Goal: Transaction & Acquisition: Obtain resource

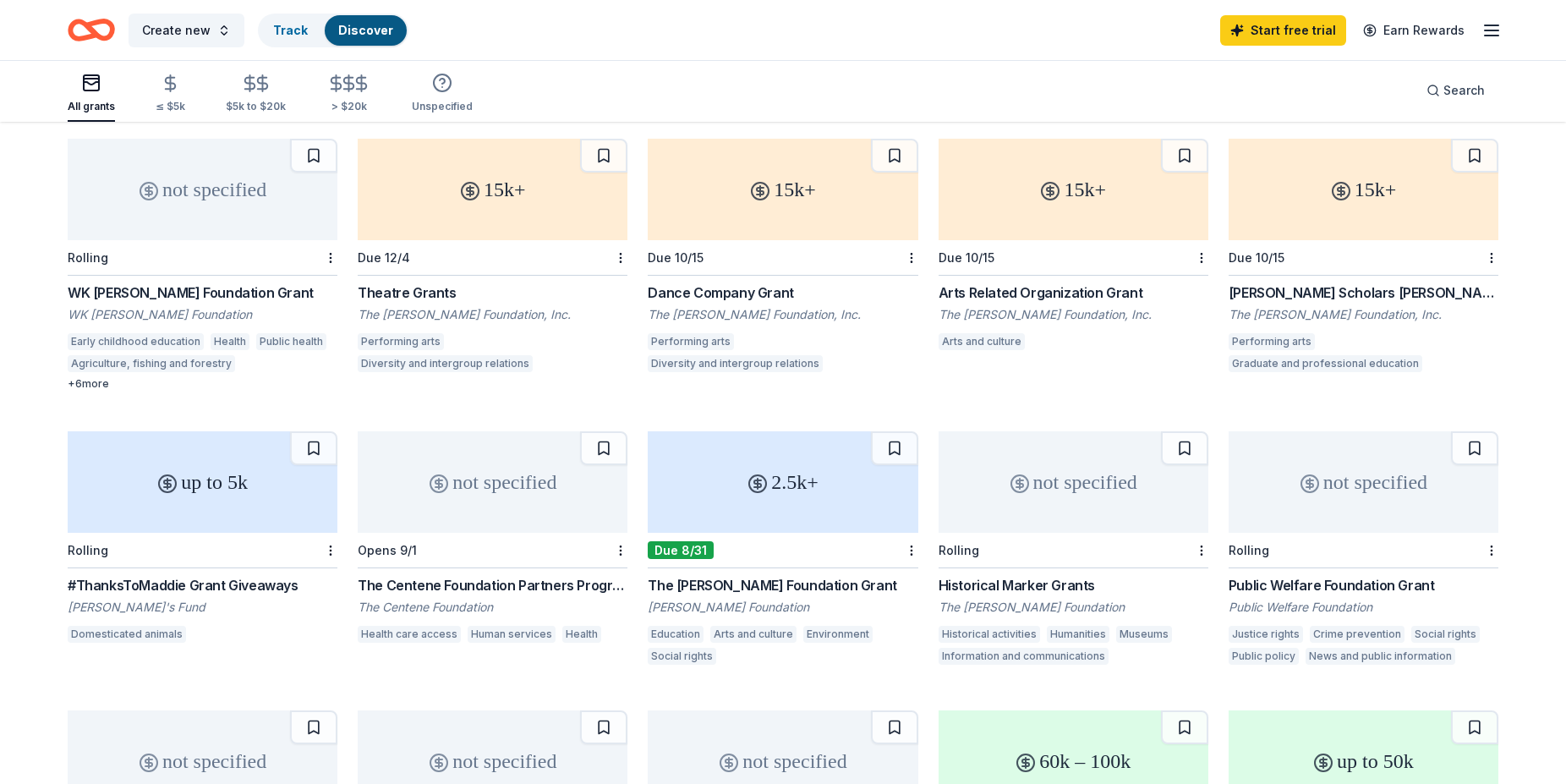
scroll to position [123, 0]
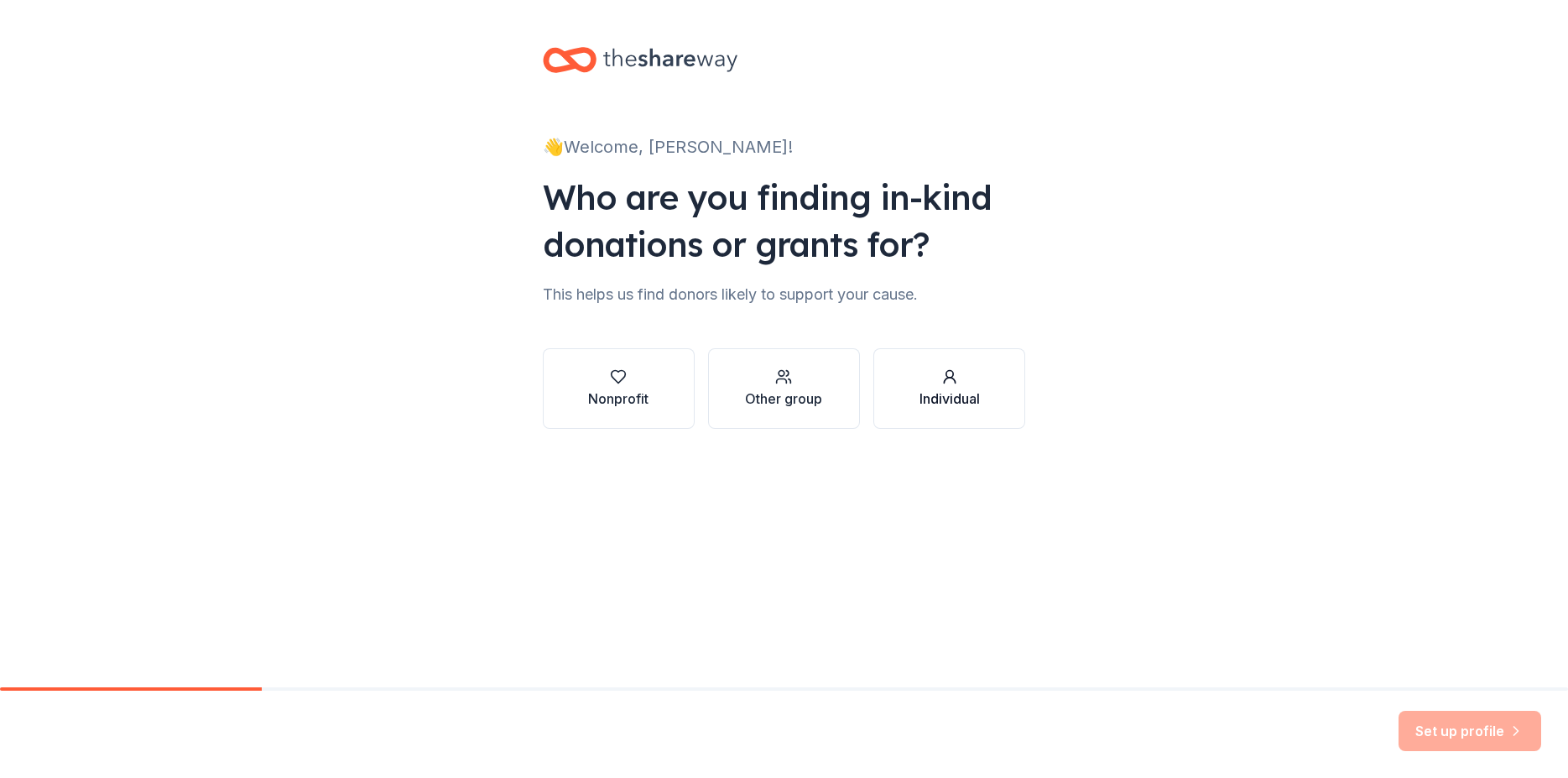
click at [943, 394] on div "Individual" at bounding box center [949, 398] width 60 height 20
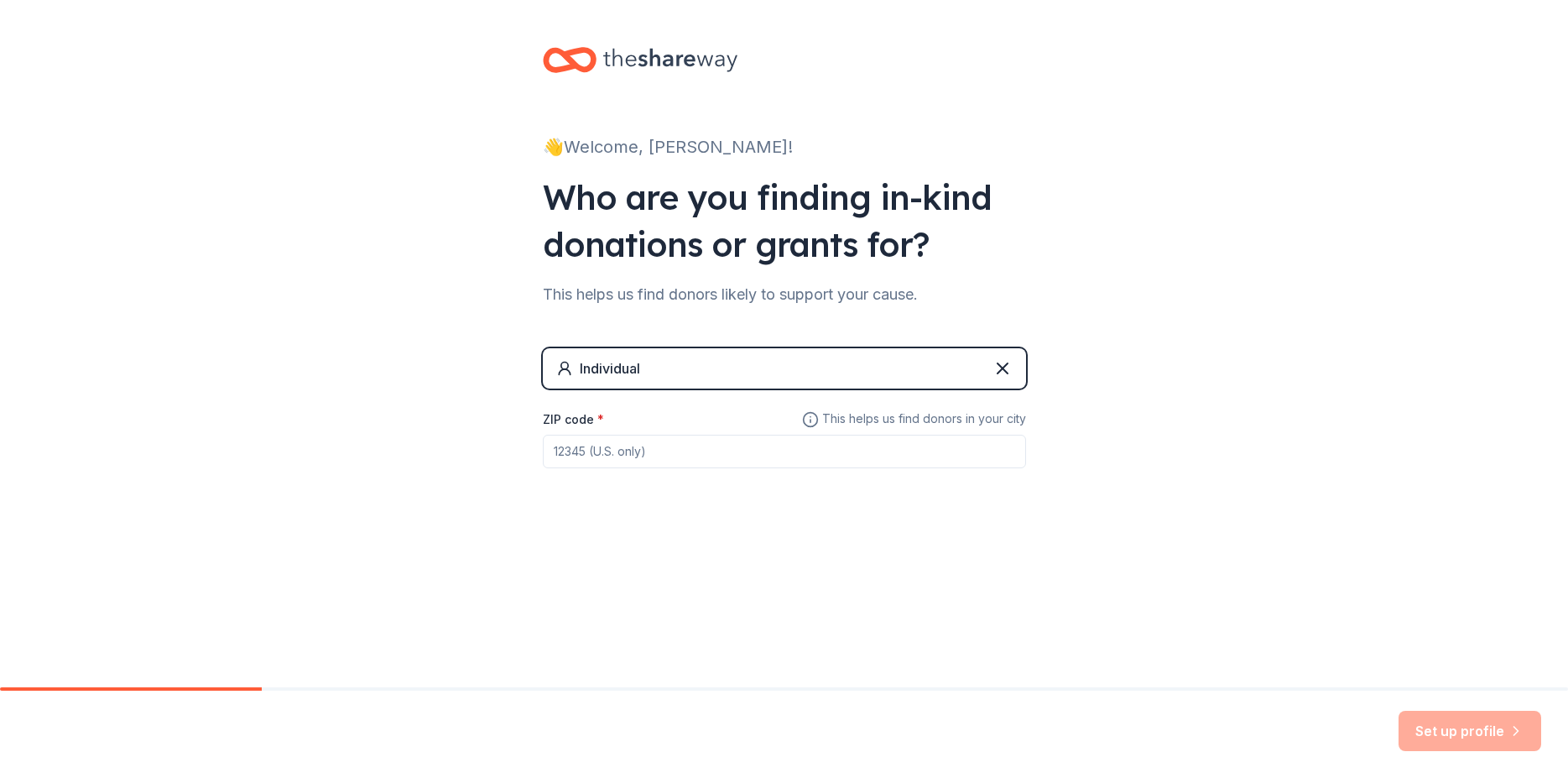
drag, startPoint x: 552, startPoint y: 450, endPoint x: 588, endPoint y: 448, distance: 36.1
click at [588, 448] on input "ZIP code *" at bounding box center [784, 451] width 483 height 33
type input "33025"
click at [579, 366] on div "Individual" at bounding box center [598, 368] width 84 height 20
click at [586, 367] on div "Individual" at bounding box center [610, 368] width 60 height 20
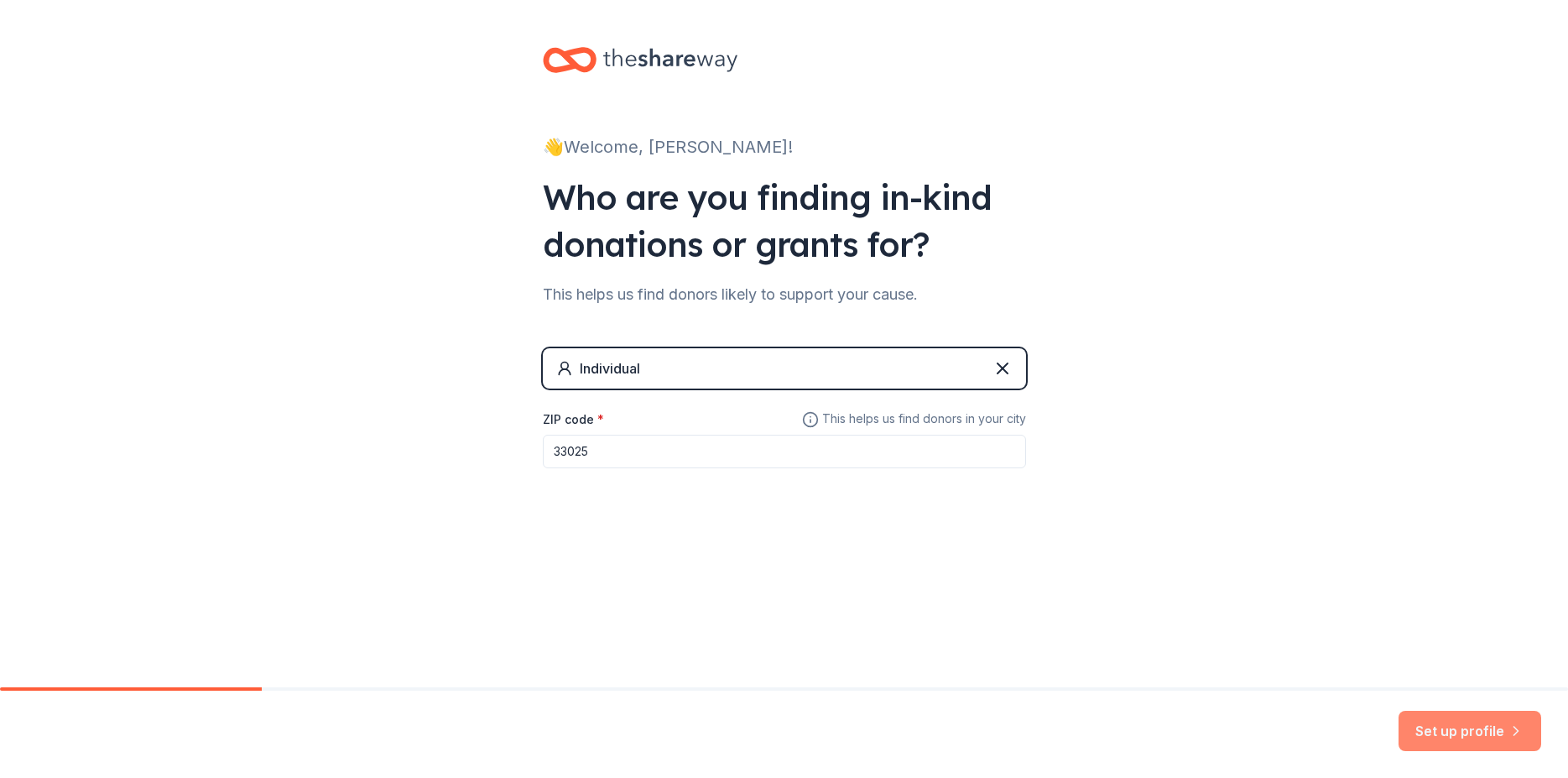
click at [1442, 728] on button "Set up profile" at bounding box center [1470, 730] width 143 height 40
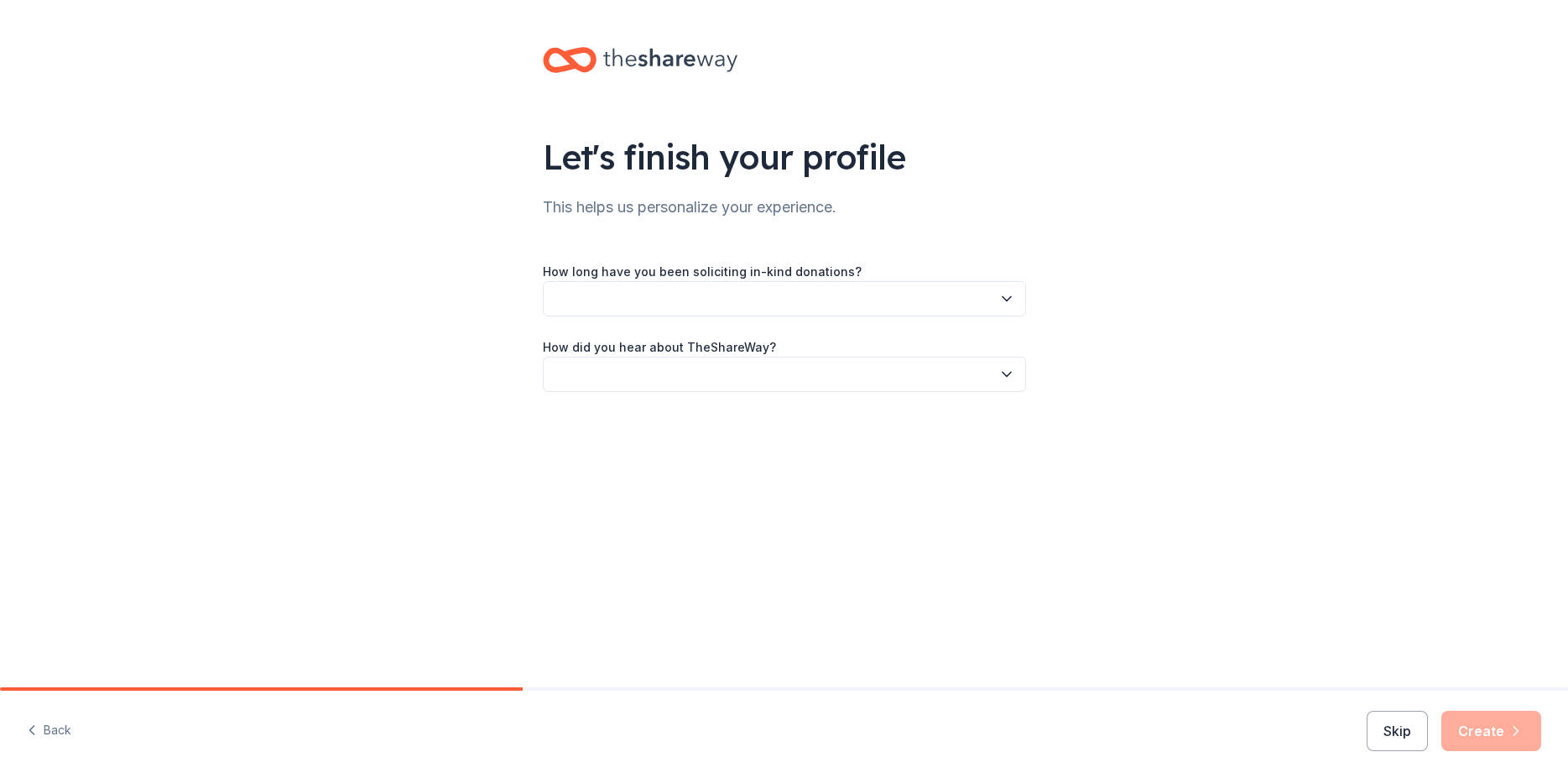
click at [1009, 297] on icon "button" at bounding box center [1006, 298] width 17 height 17
click at [651, 344] on div "This is my first time!" at bounding box center [614, 343] width 107 height 20
click at [576, 371] on button "button" at bounding box center [784, 374] width 483 height 35
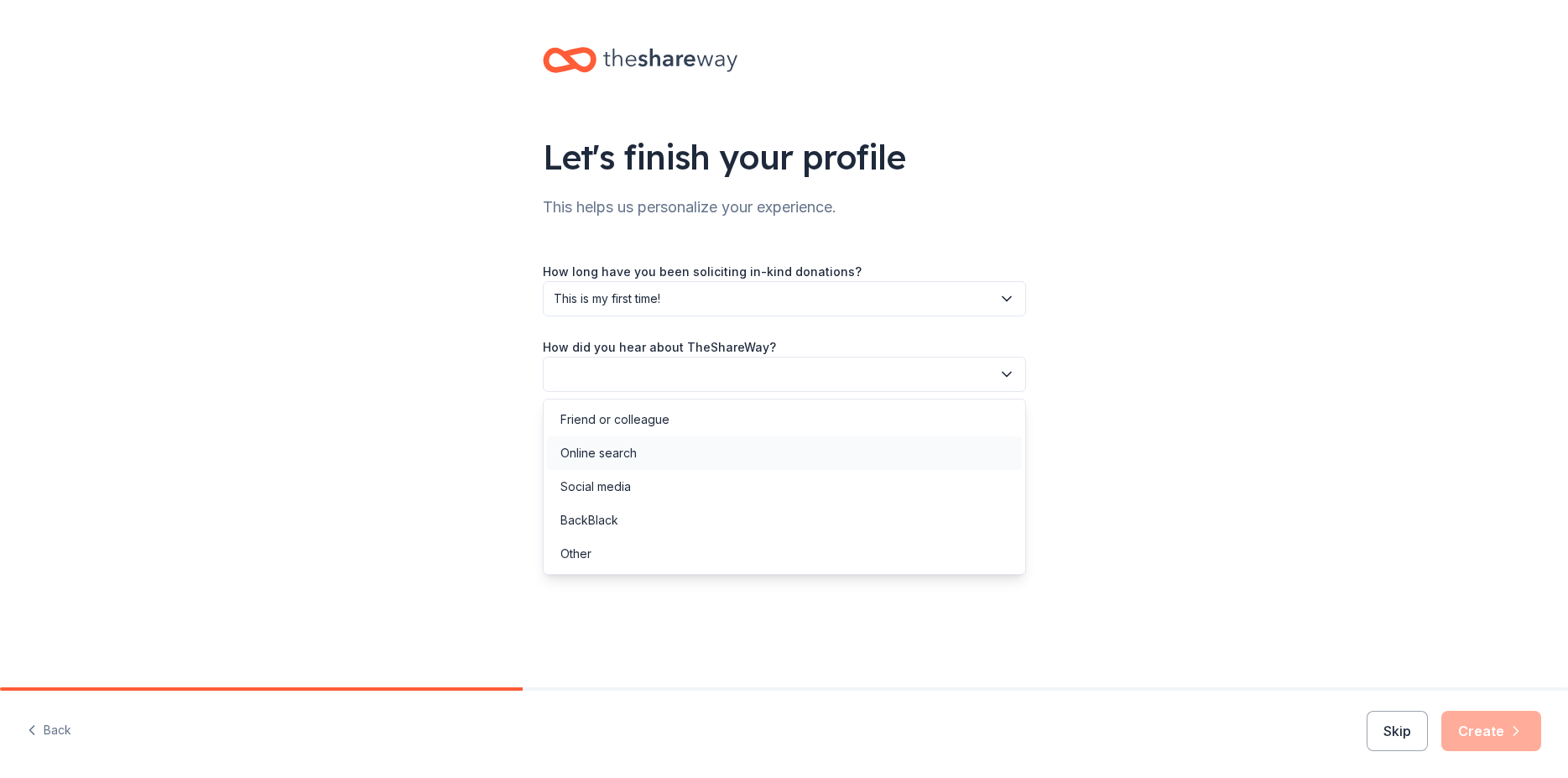
click at [588, 449] on div "Online search" at bounding box center [598, 452] width 76 height 20
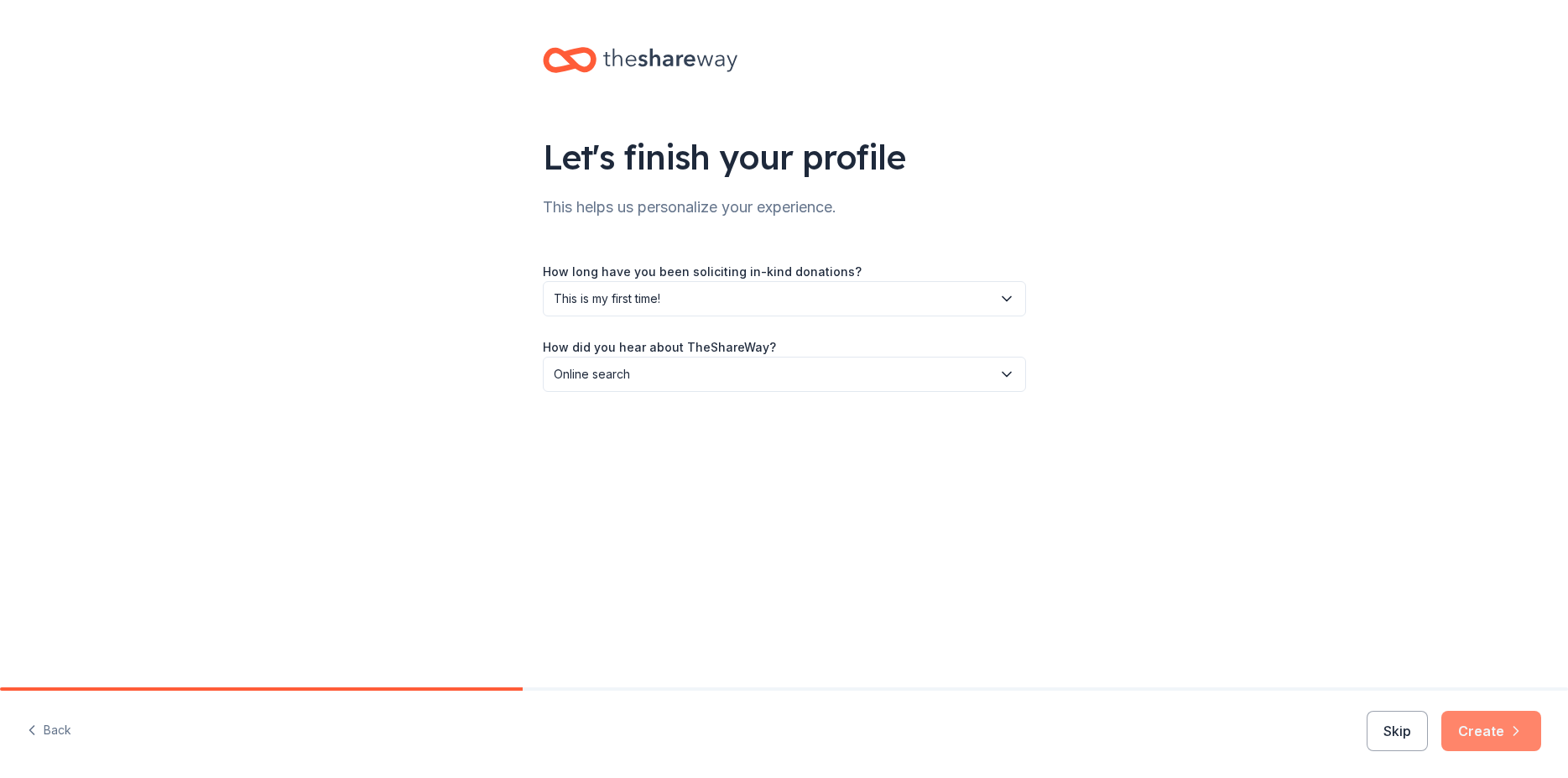
click at [1477, 728] on button "Create" at bounding box center [1491, 730] width 100 height 40
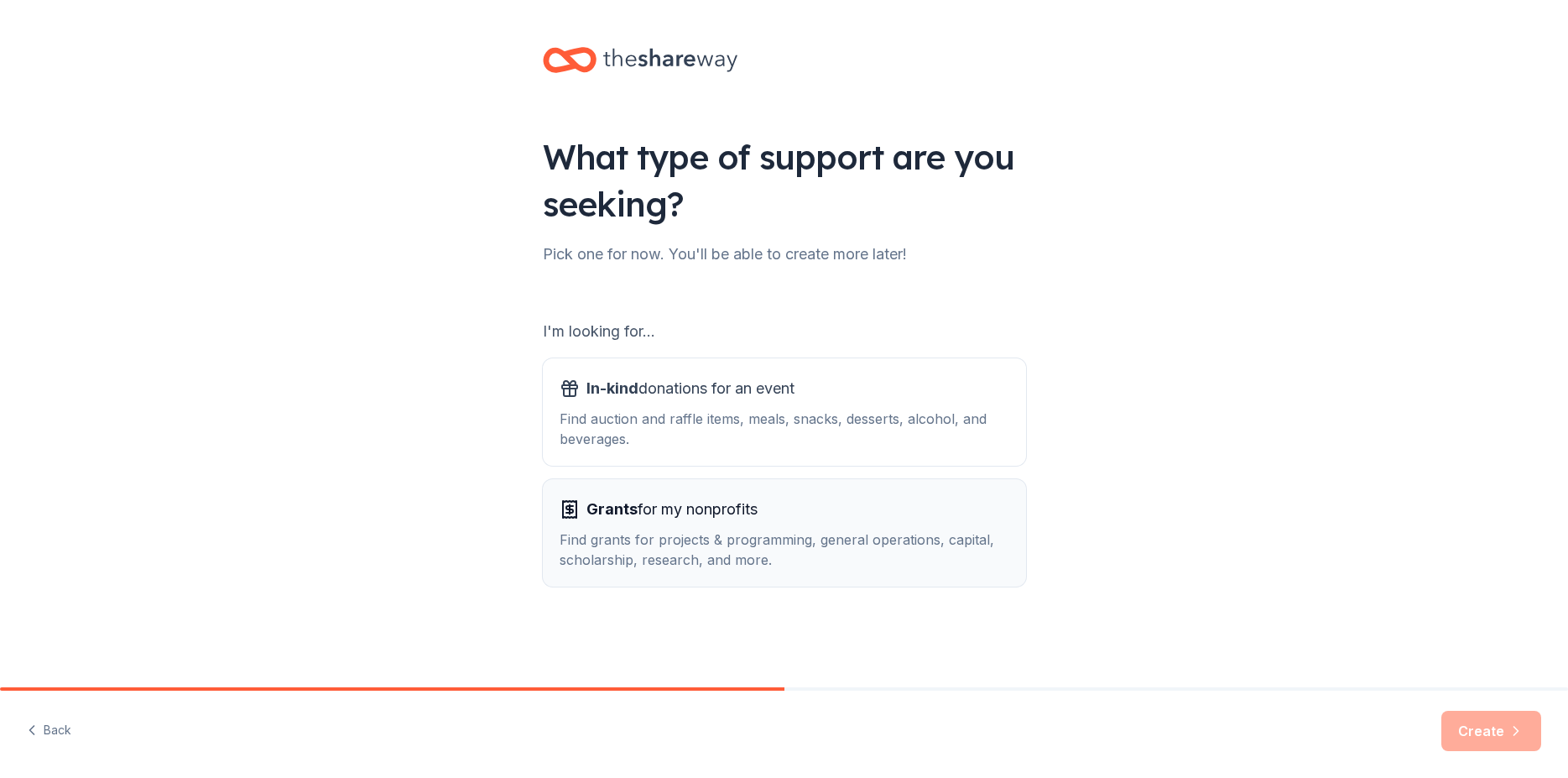
click at [617, 526] on div "Grants for my nonprofits Find grants for projects & programming, general operat…" at bounding box center [784, 533] width 449 height 74
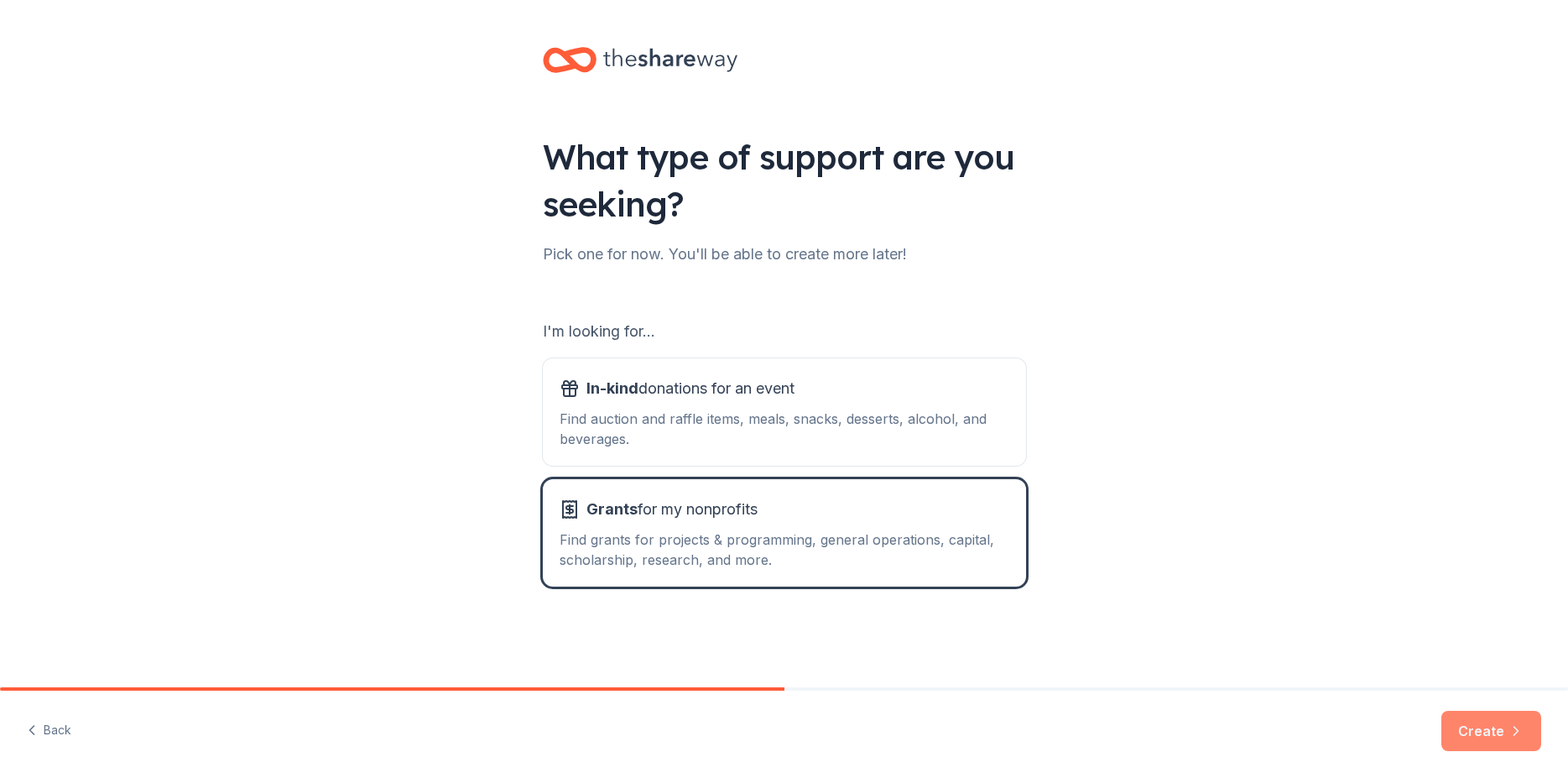
click at [1477, 728] on button "Create" at bounding box center [1491, 730] width 100 height 40
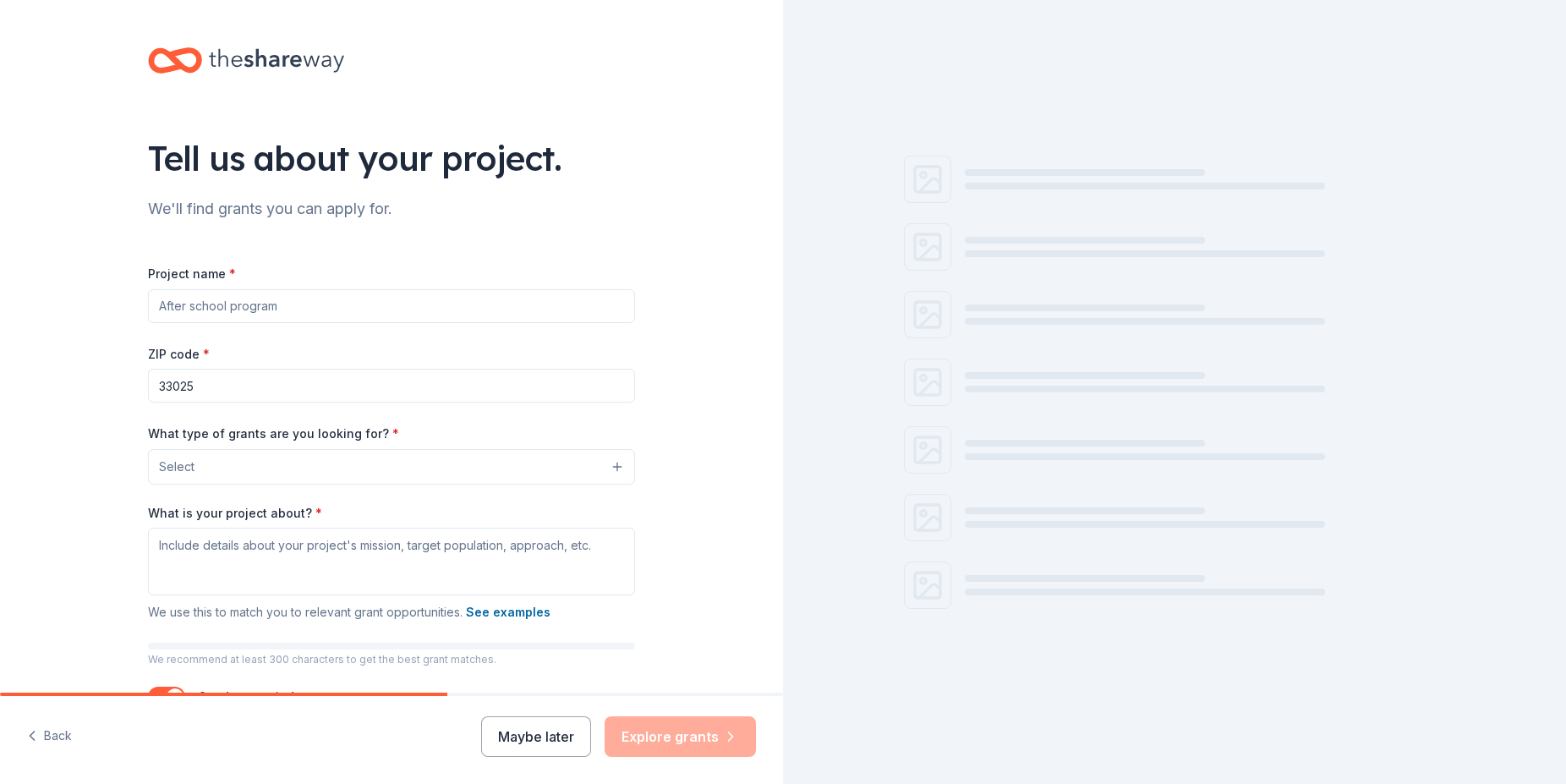
click at [158, 307] on input "Project name *" at bounding box center [391, 306] width 487 height 33
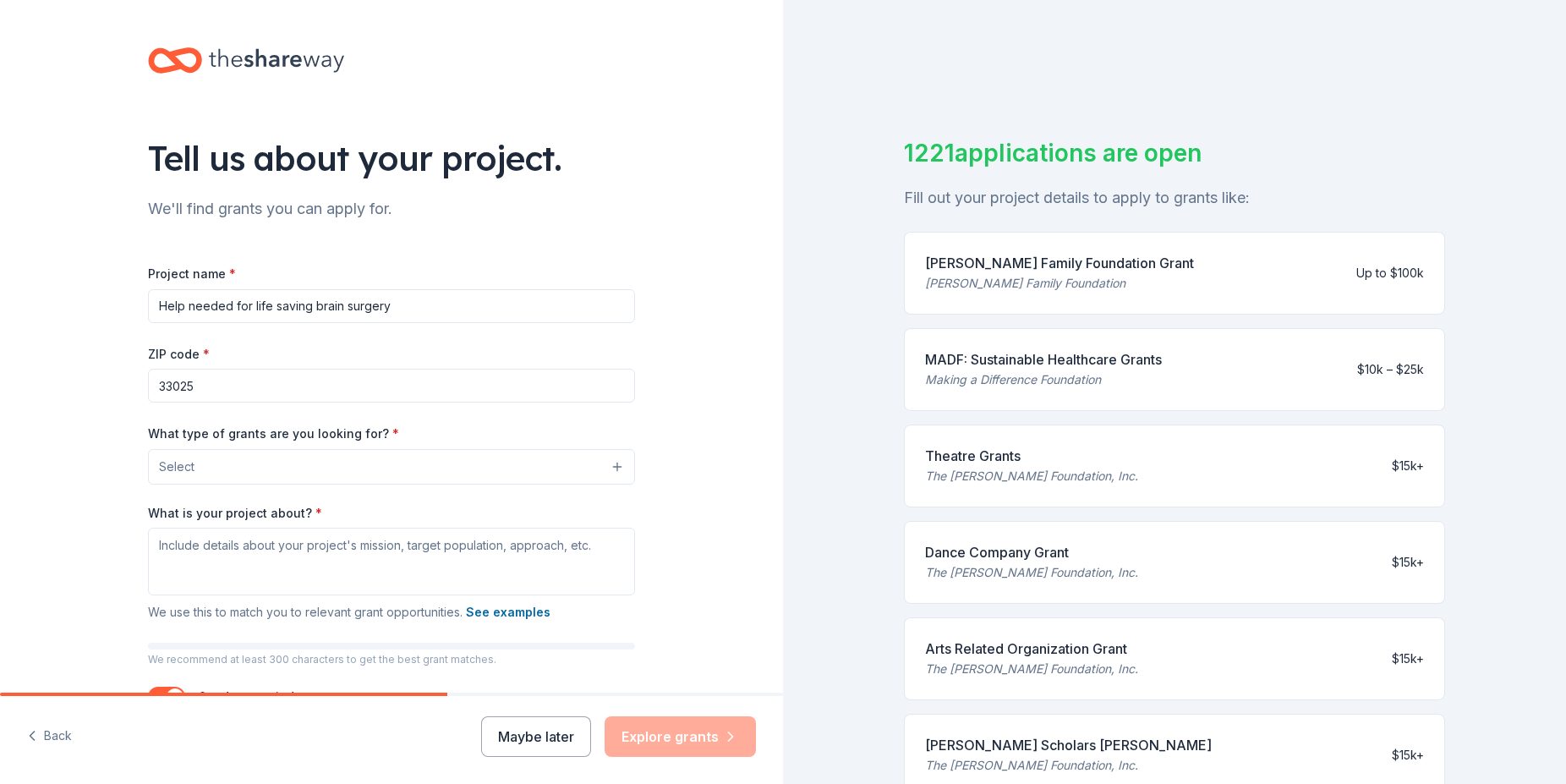
type input "Help needed for life saving brain surgery"
click at [612, 465] on button "Select" at bounding box center [391, 466] width 487 height 35
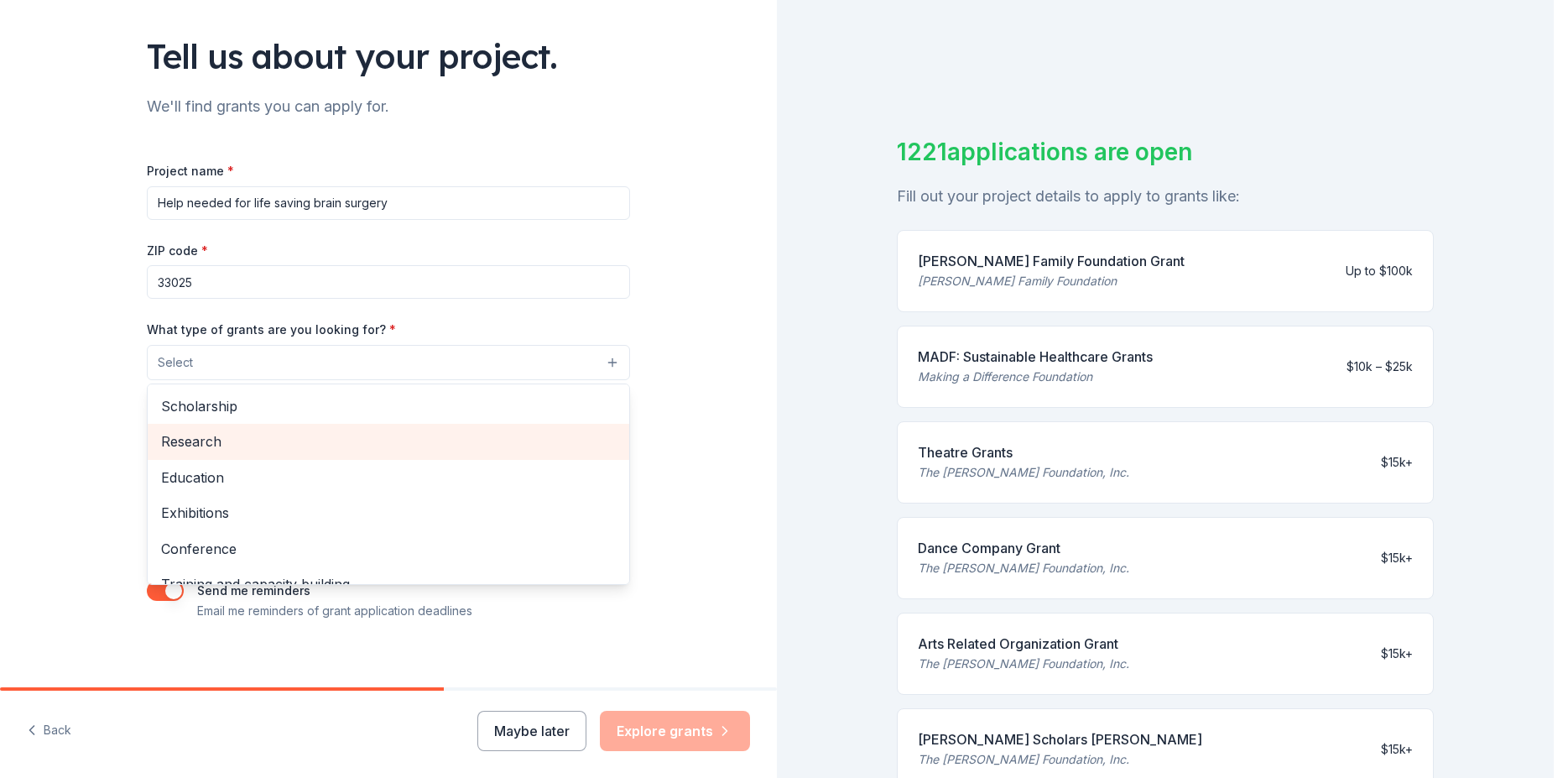
scroll to position [198, 0]
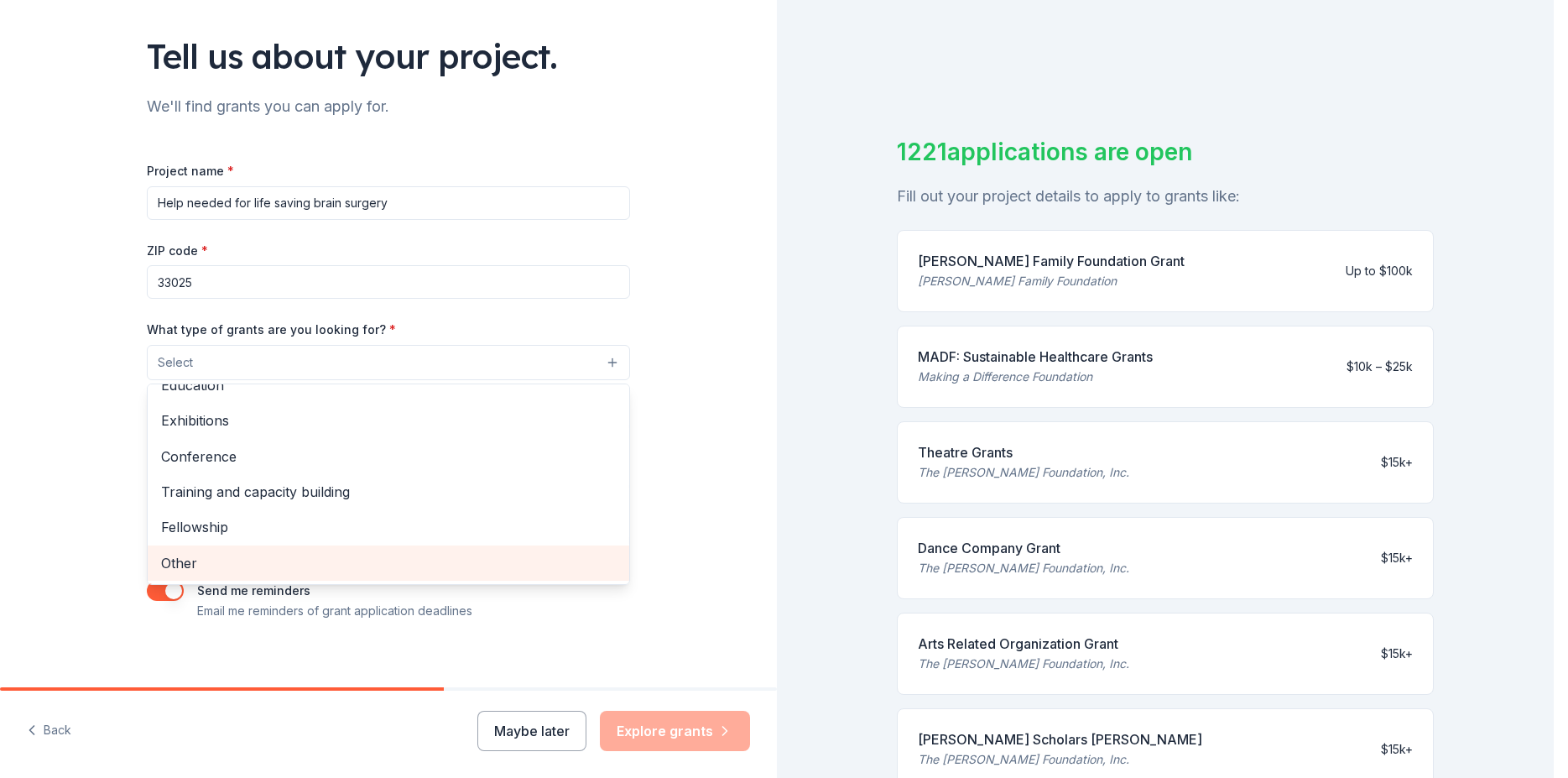
click at [180, 558] on span "Other" at bounding box center [388, 562] width 454 height 21
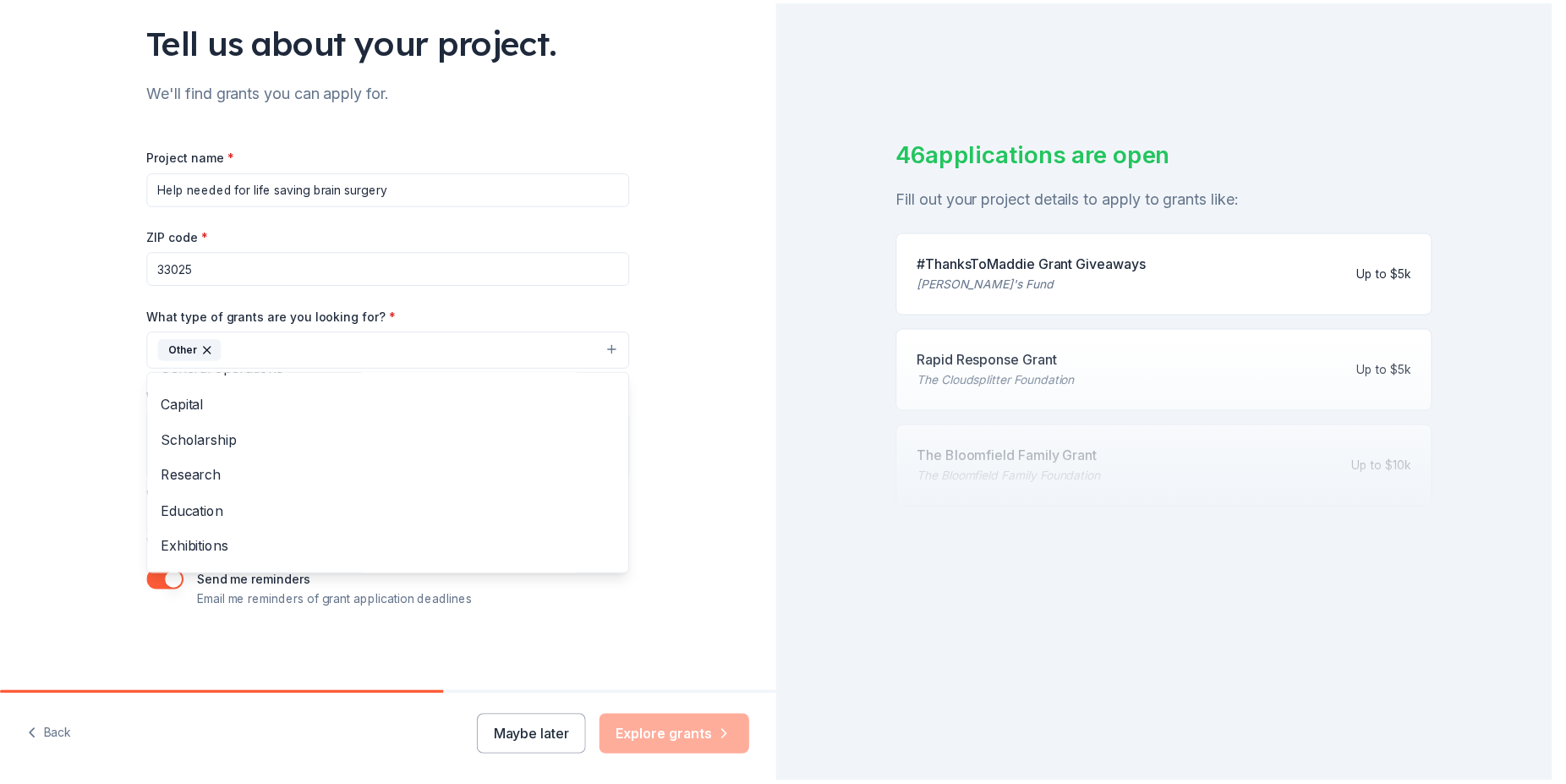
scroll to position [0, 0]
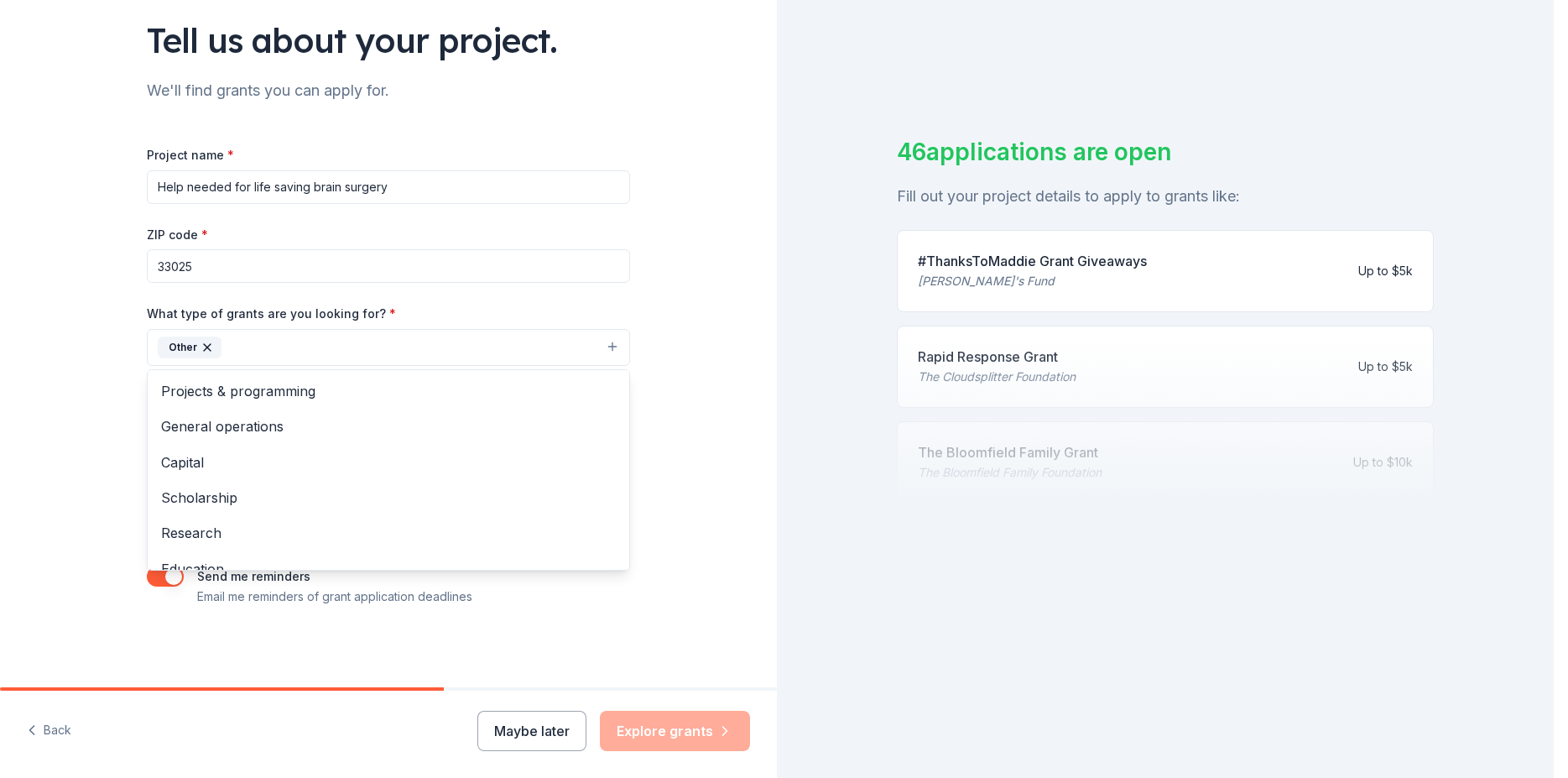
click at [236, 342] on button "Other" at bounding box center [388, 347] width 483 height 37
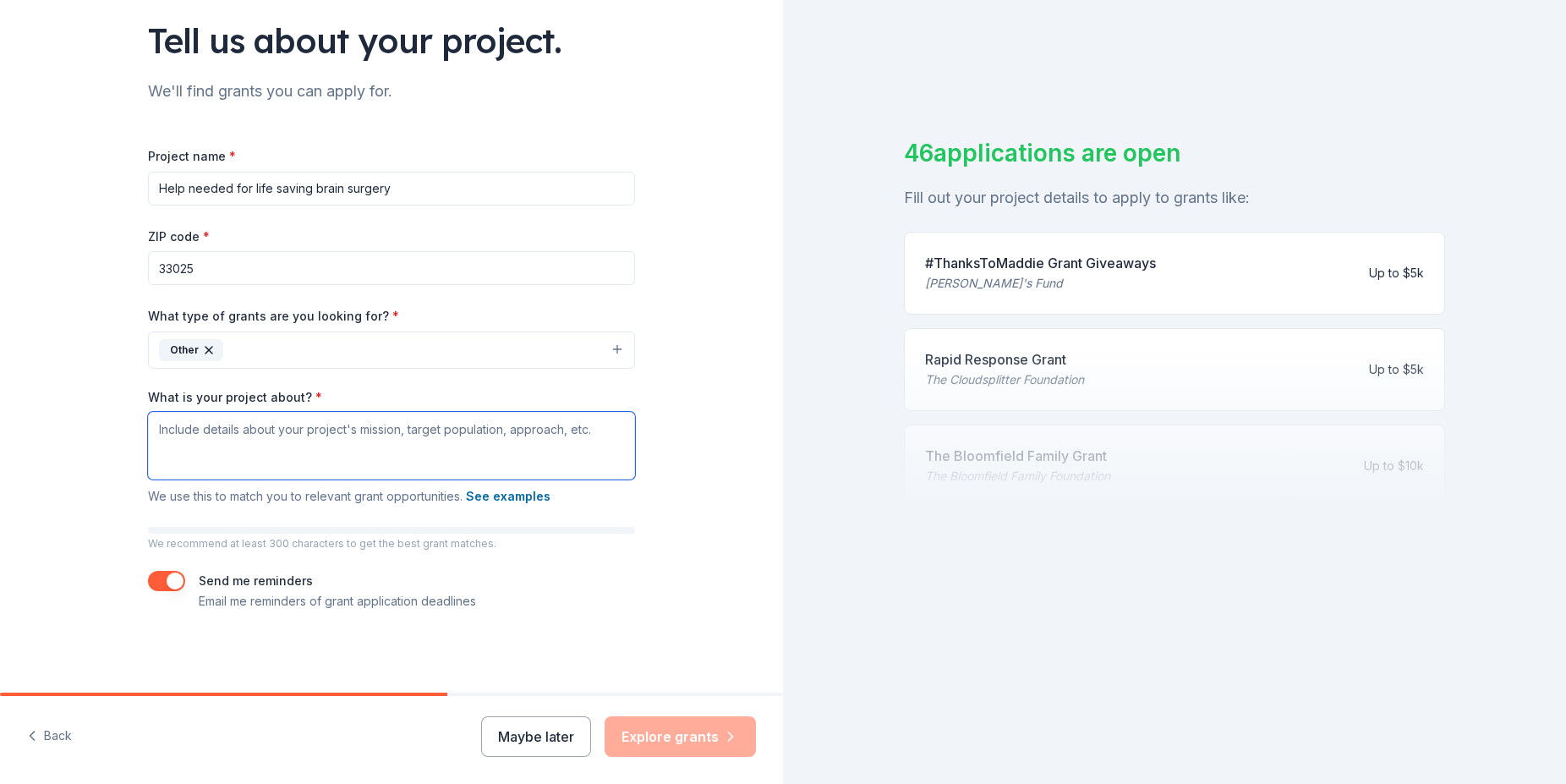
click at [173, 451] on textarea "What is your project about? *" at bounding box center [391, 445] width 487 height 68
paste textarea "My family is desperately trying to raise $80,000 for my sister to receive lifes…"
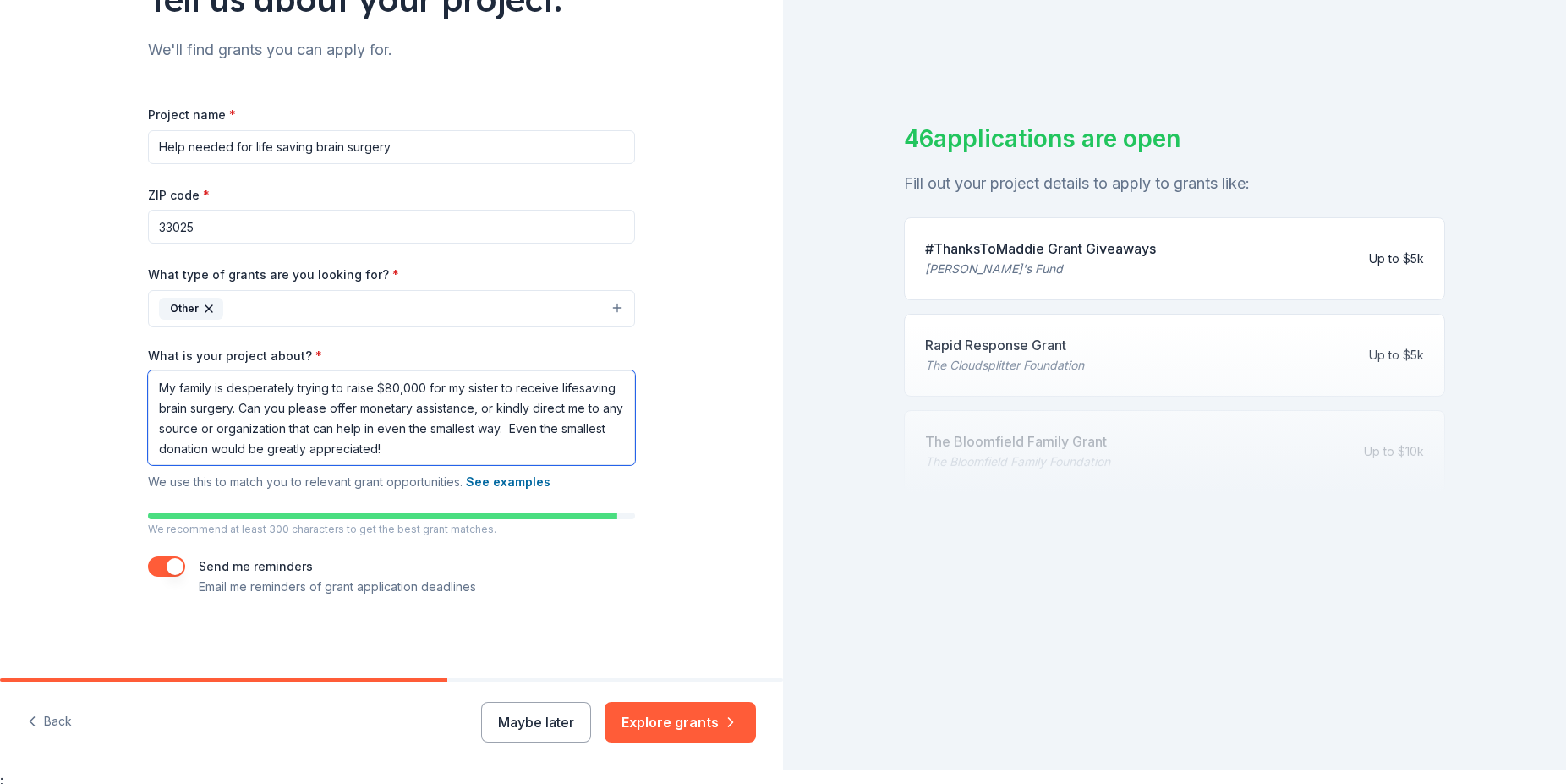
scroll to position [21, 0]
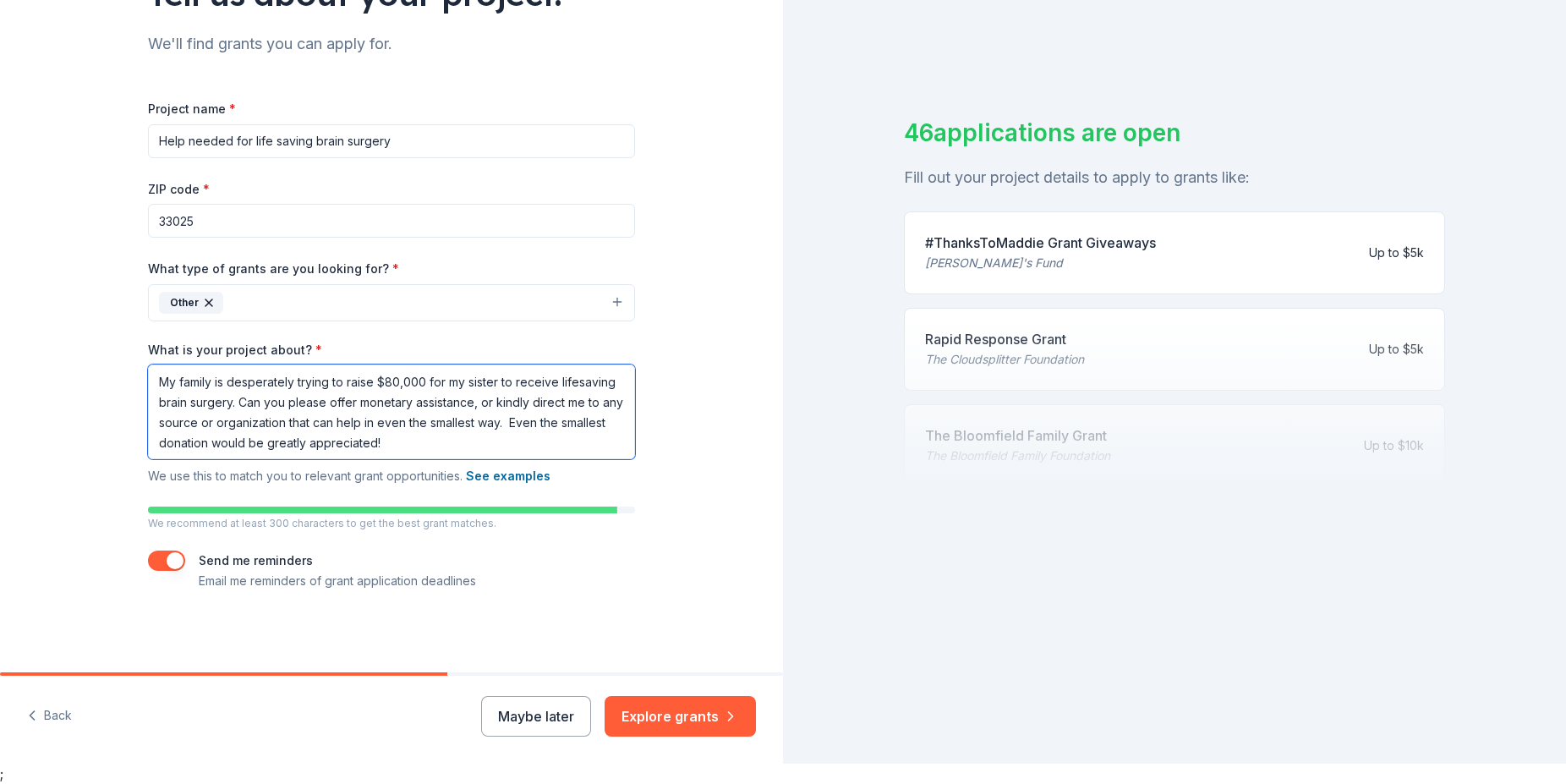
type textarea "My family is desperately trying to raise $80,000 for my sister to receive lifes…"
click at [168, 558] on button "button" at bounding box center [167, 560] width 37 height 21
click at [151, 560] on button "button" at bounding box center [167, 560] width 37 height 21
click at [663, 714] on button "Explore grants" at bounding box center [681, 715] width 151 height 40
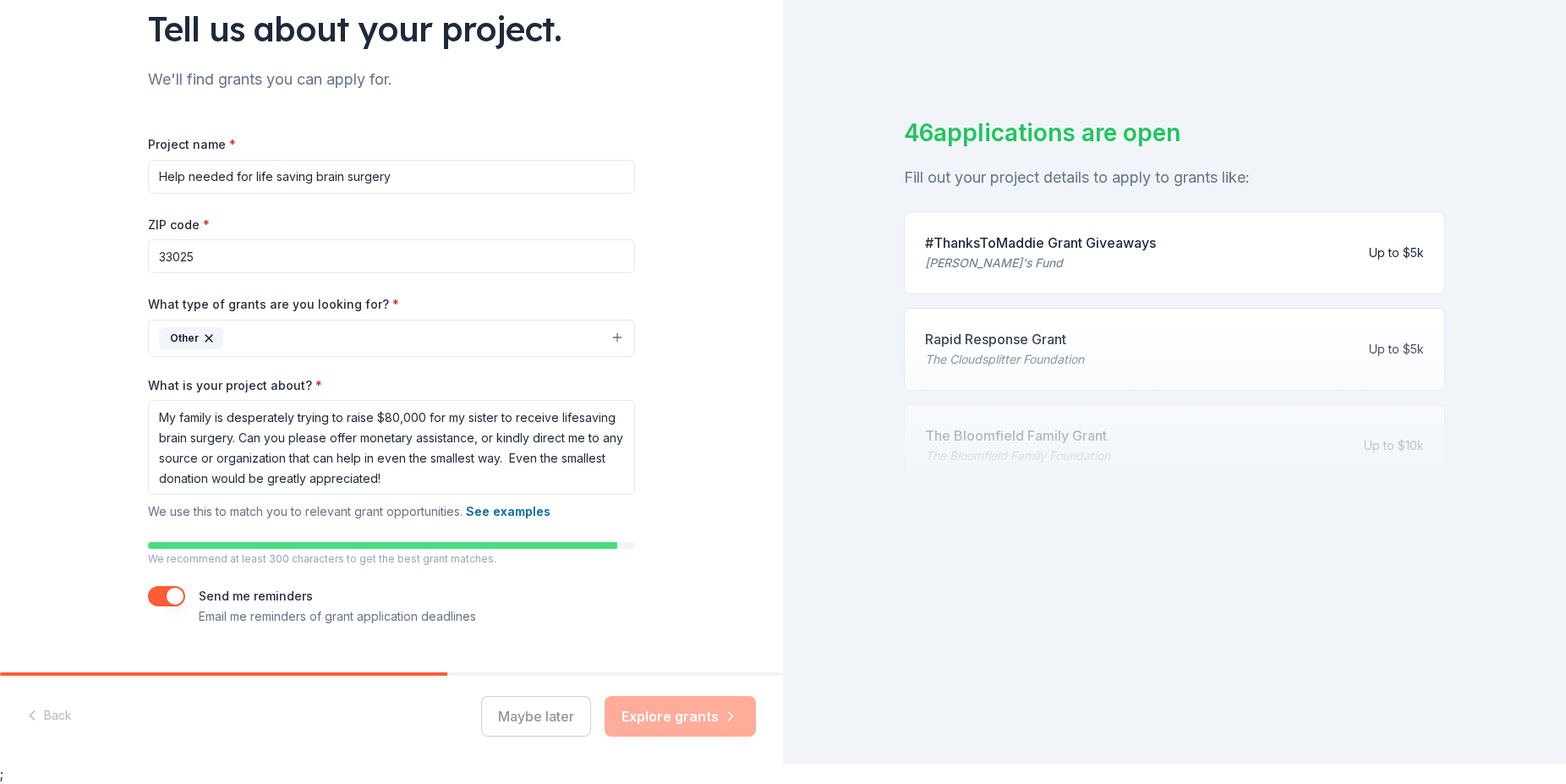
scroll to position [0, 0]
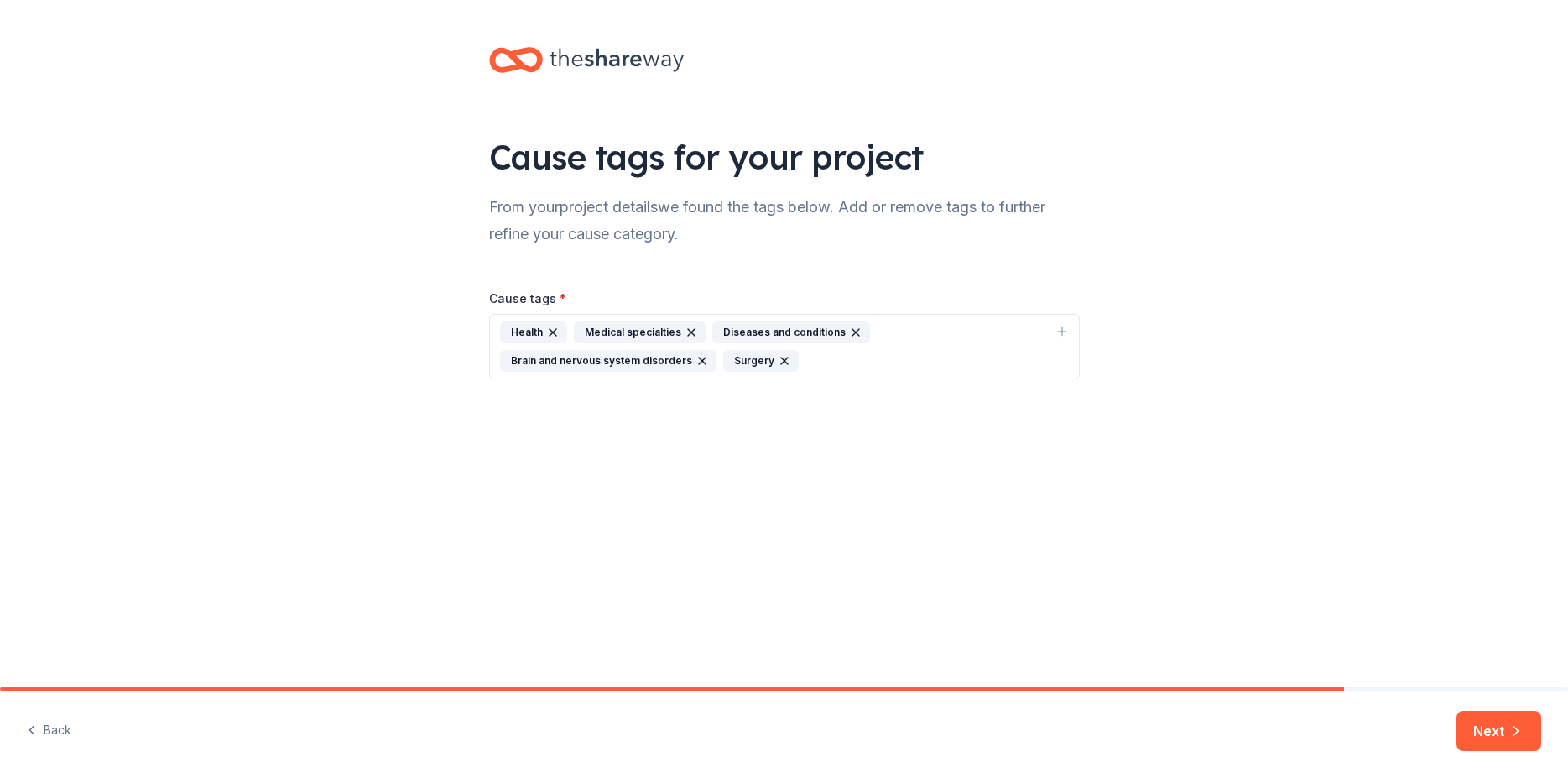
click at [688, 329] on icon "button" at bounding box center [692, 333] width 14 height 14
click at [715, 330] on icon "button" at bounding box center [717, 332] width 7 height 7
click at [1486, 726] on button "Next" at bounding box center [1498, 730] width 85 height 40
click at [550, 331] on icon "button" at bounding box center [552, 333] width 14 height 14
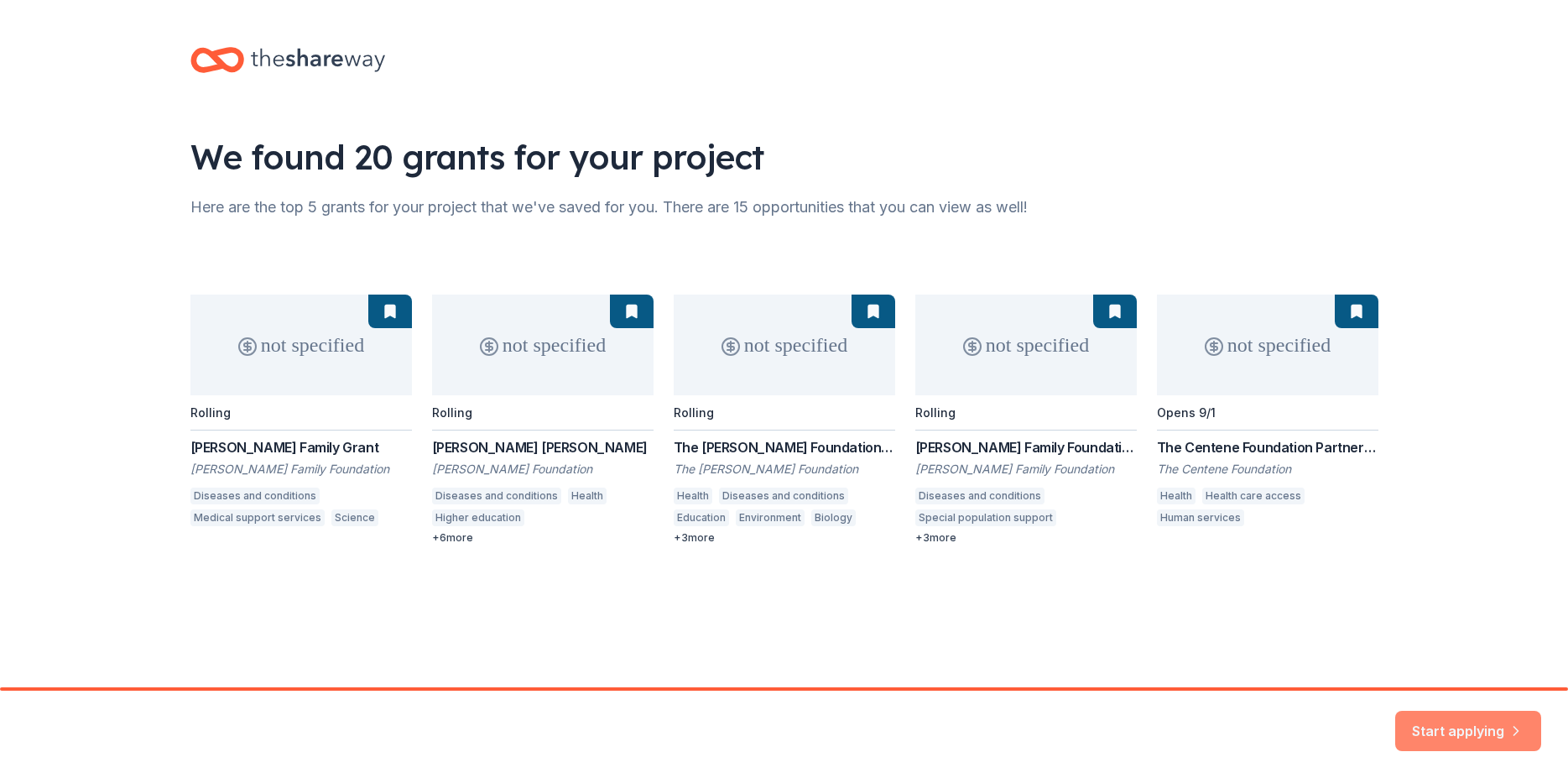
click at [1483, 720] on button "Start applying" at bounding box center [1468, 721] width 146 height 40
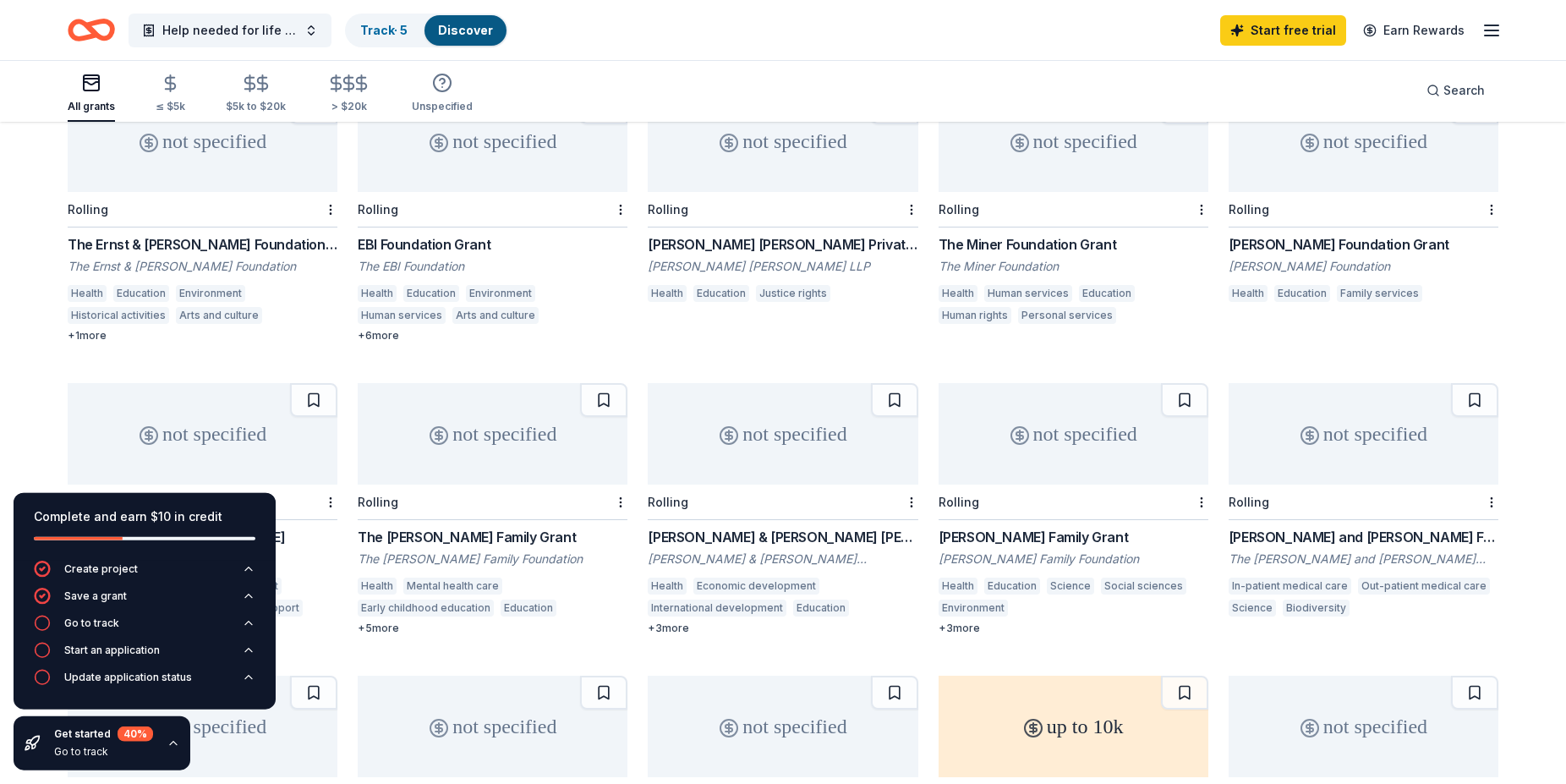
scroll to position [522, 0]
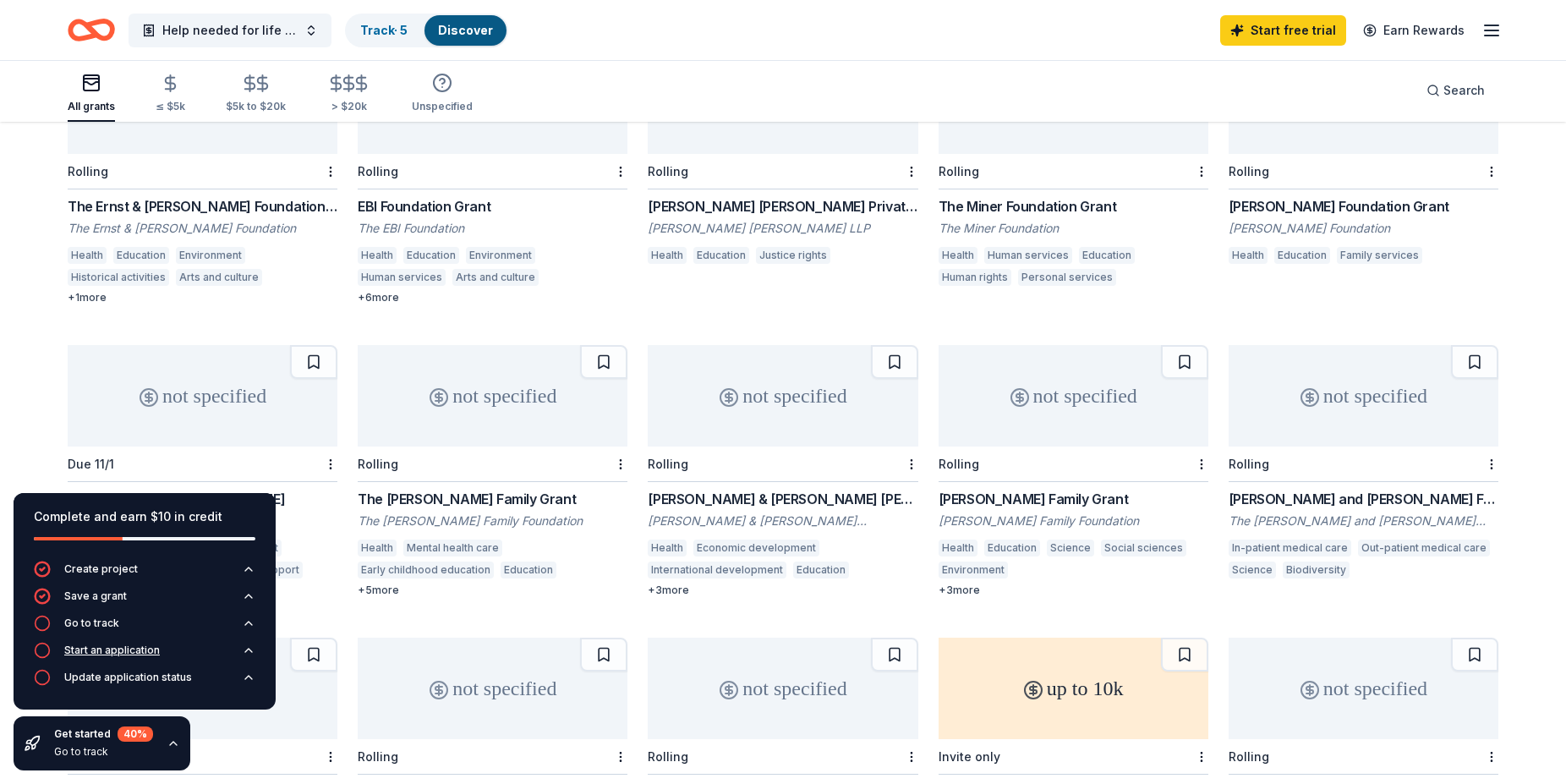
click at [119, 650] on div "Start an application" at bounding box center [112, 650] width 95 height 14
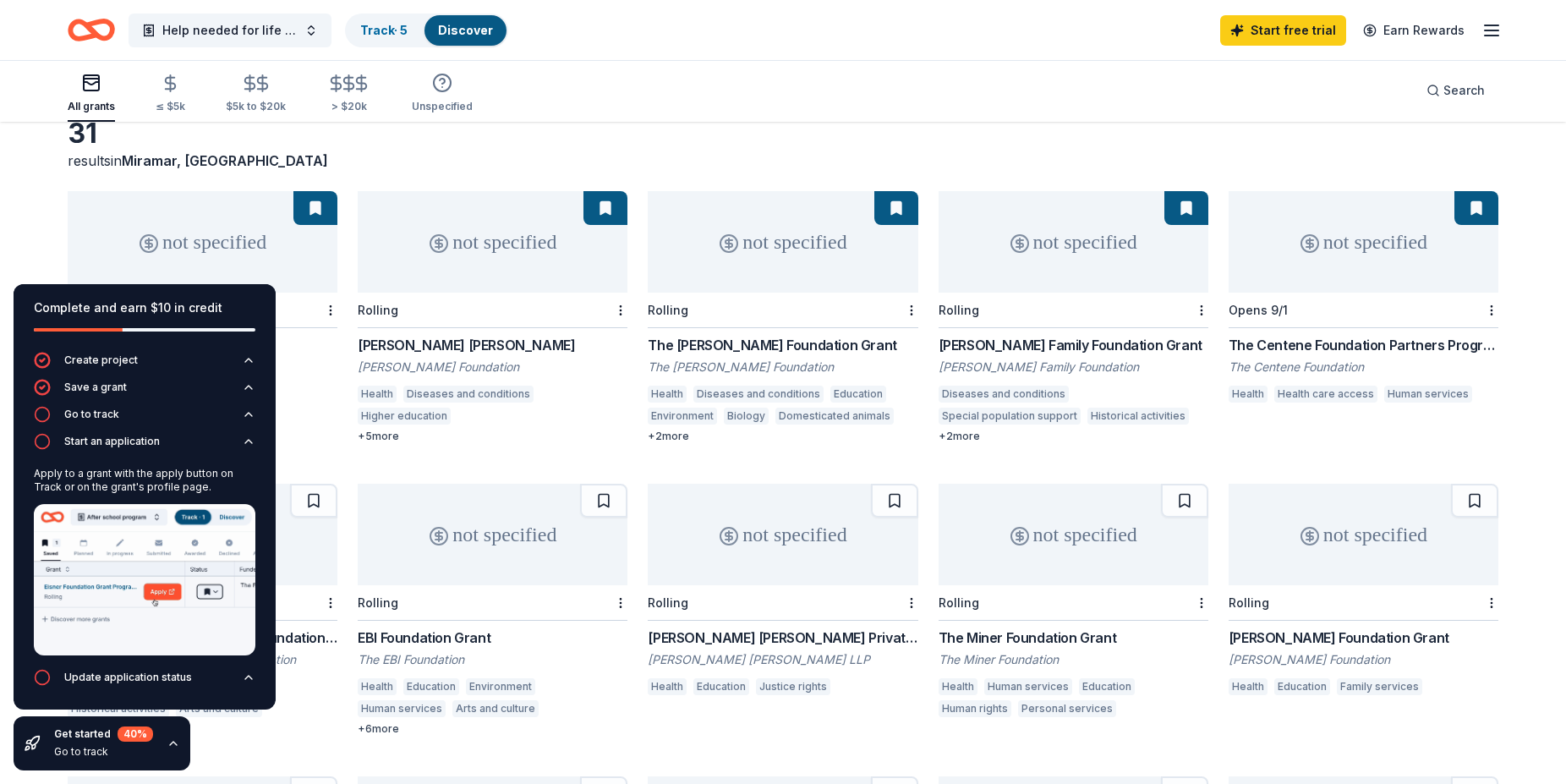
scroll to position [0, 0]
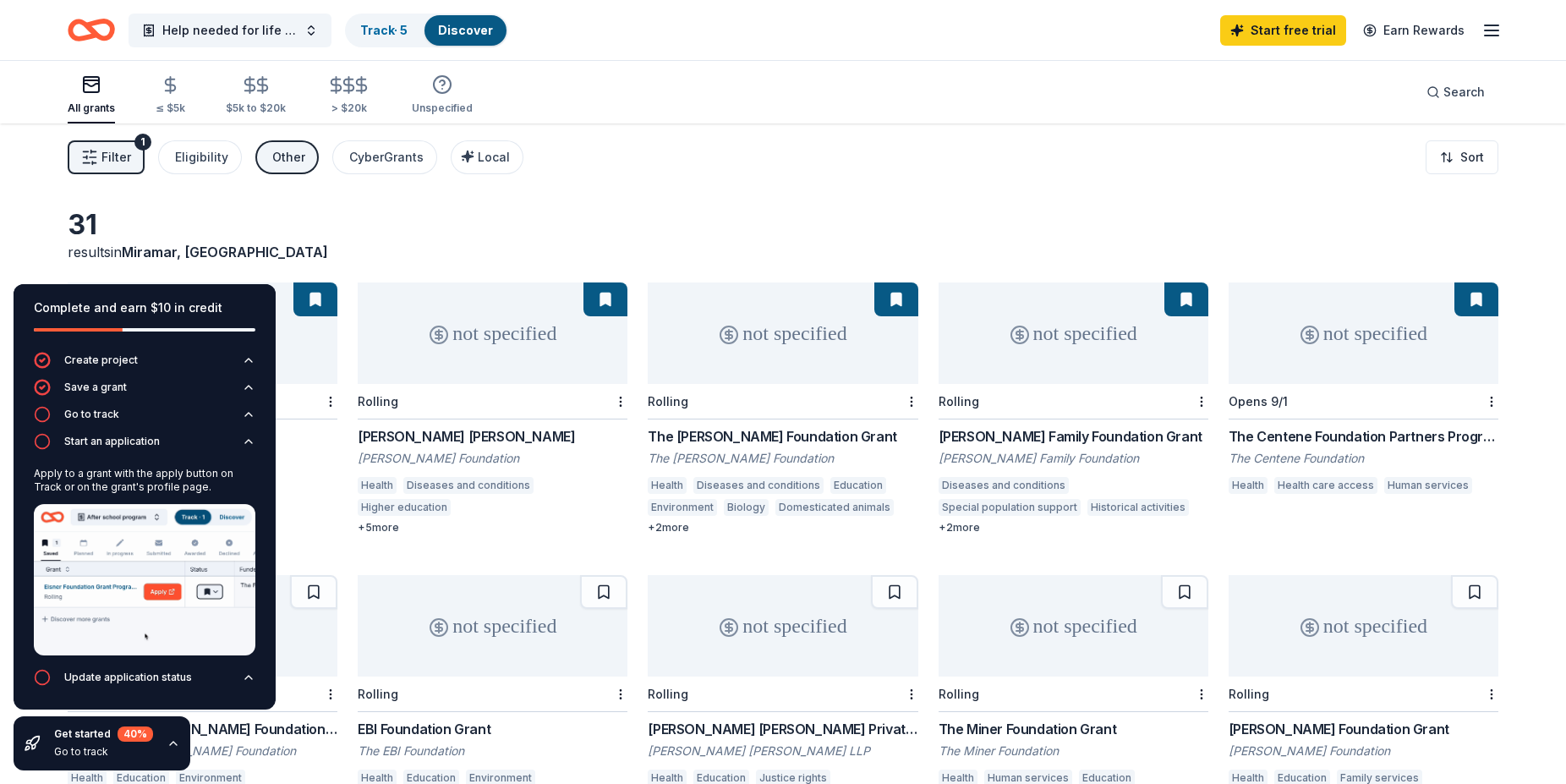
click at [466, 29] on link "Discover" at bounding box center [466, 29] width 55 height 15
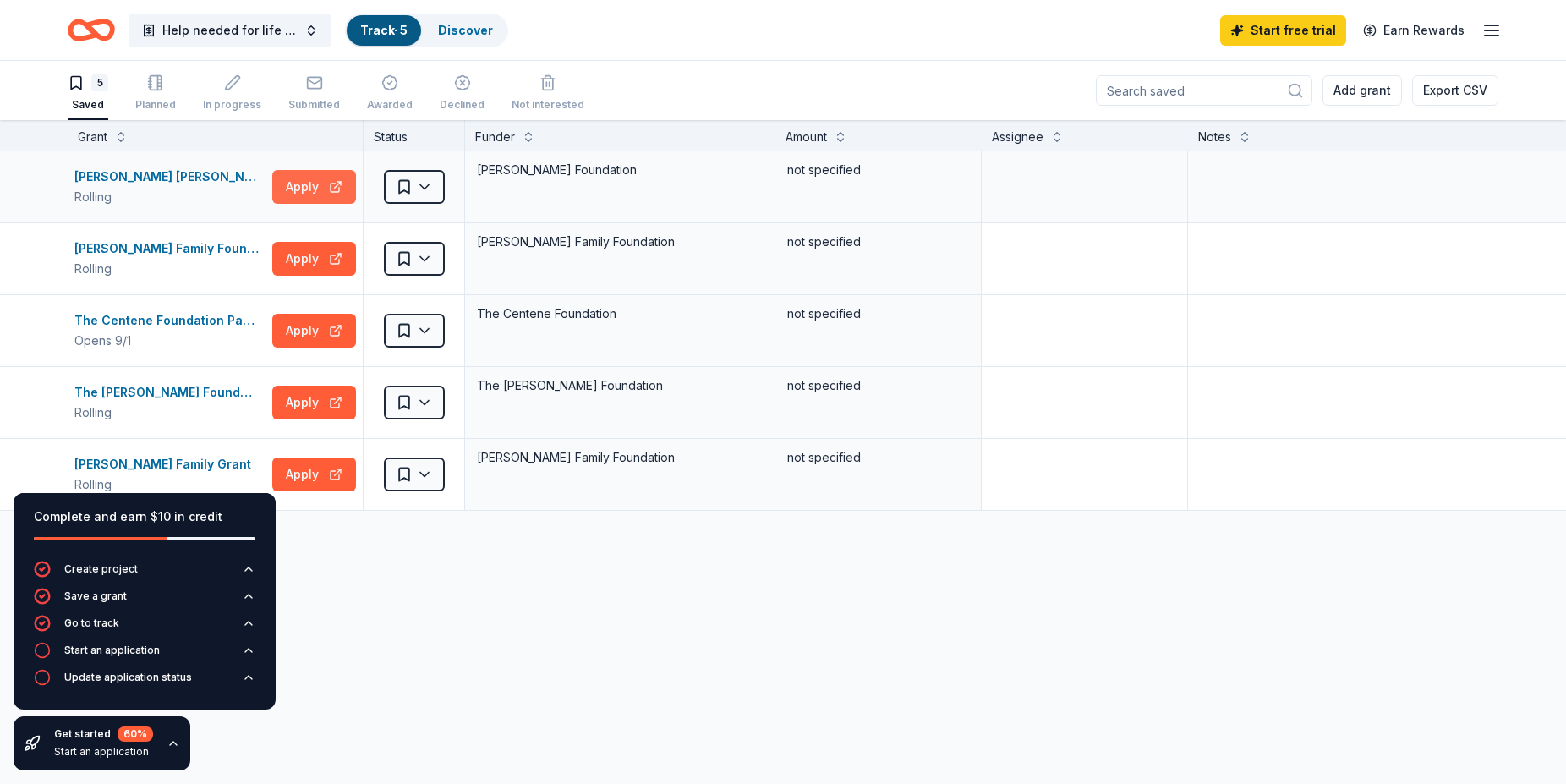
click at [307, 184] on button "Apply" at bounding box center [314, 186] width 83 height 33
click at [300, 260] on button "Apply" at bounding box center [314, 259] width 83 height 33
click at [309, 255] on button "Apply" at bounding box center [314, 259] width 83 height 33
click at [304, 404] on button "Apply" at bounding box center [314, 402] width 83 height 33
click at [159, 387] on div "The [PERSON_NAME] Foundation Grant" at bounding box center [170, 392] width 191 height 21
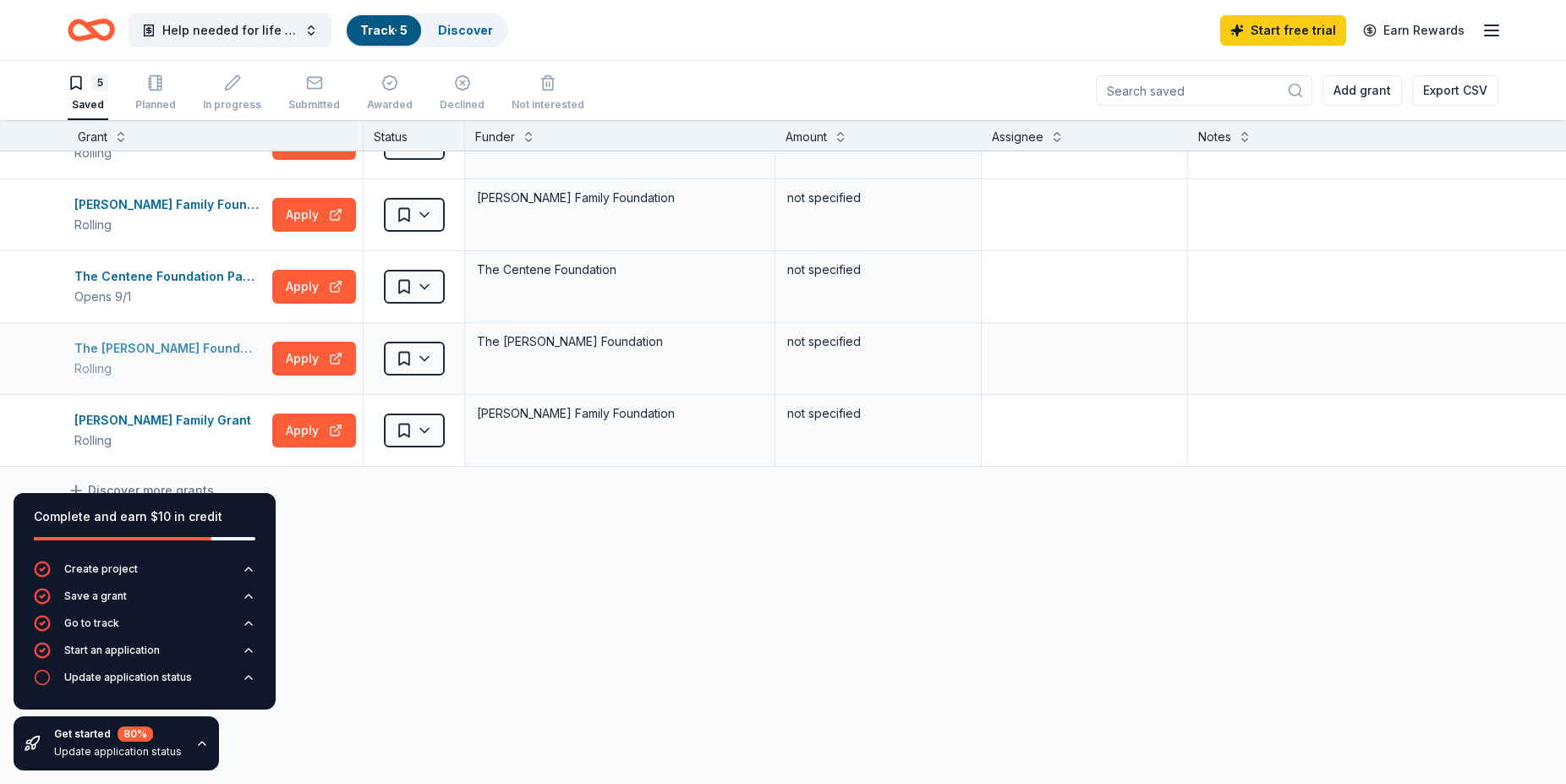
scroll to position [1, 0]
click at [298, 427] on button "Apply" at bounding box center [314, 429] width 83 height 33
click at [327, 569] on div "Charles A. Micale Grant Rolling Apply Saved Charles A. Micale Foundation not sp…" at bounding box center [783, 445] width 1566 height 677
click at [130, 487] on div "Complete and earn $10 in credit Create project Save a grant Go to track Start a…" at bounding box center [144, 631] width 289 height 304
click at [195, 741] on icon "button" at bounding box center [202, 743] width 14 height 14
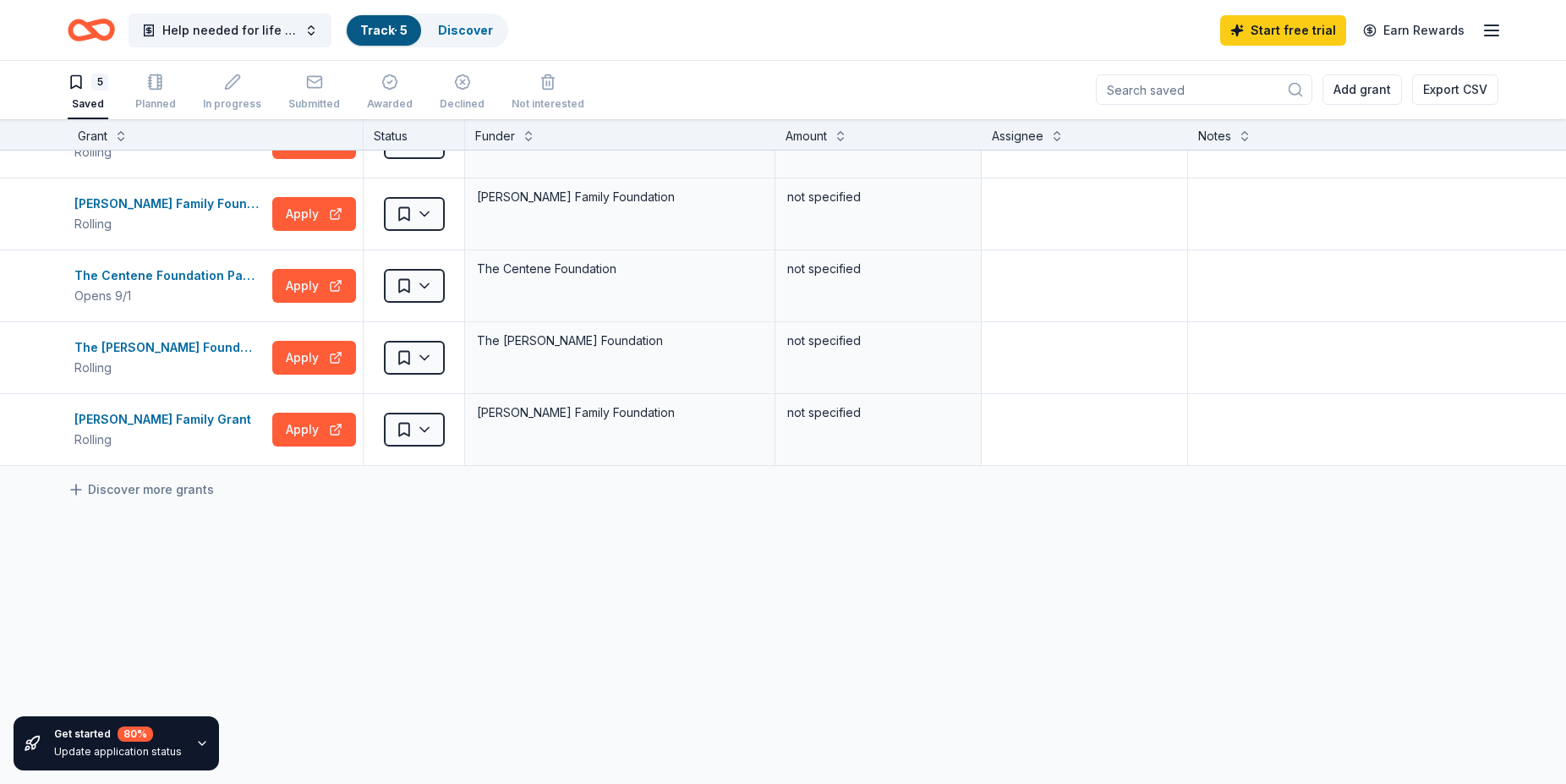
click at [195, 739] on icon "button" at bounding box center [202, 743] width 14 height 14
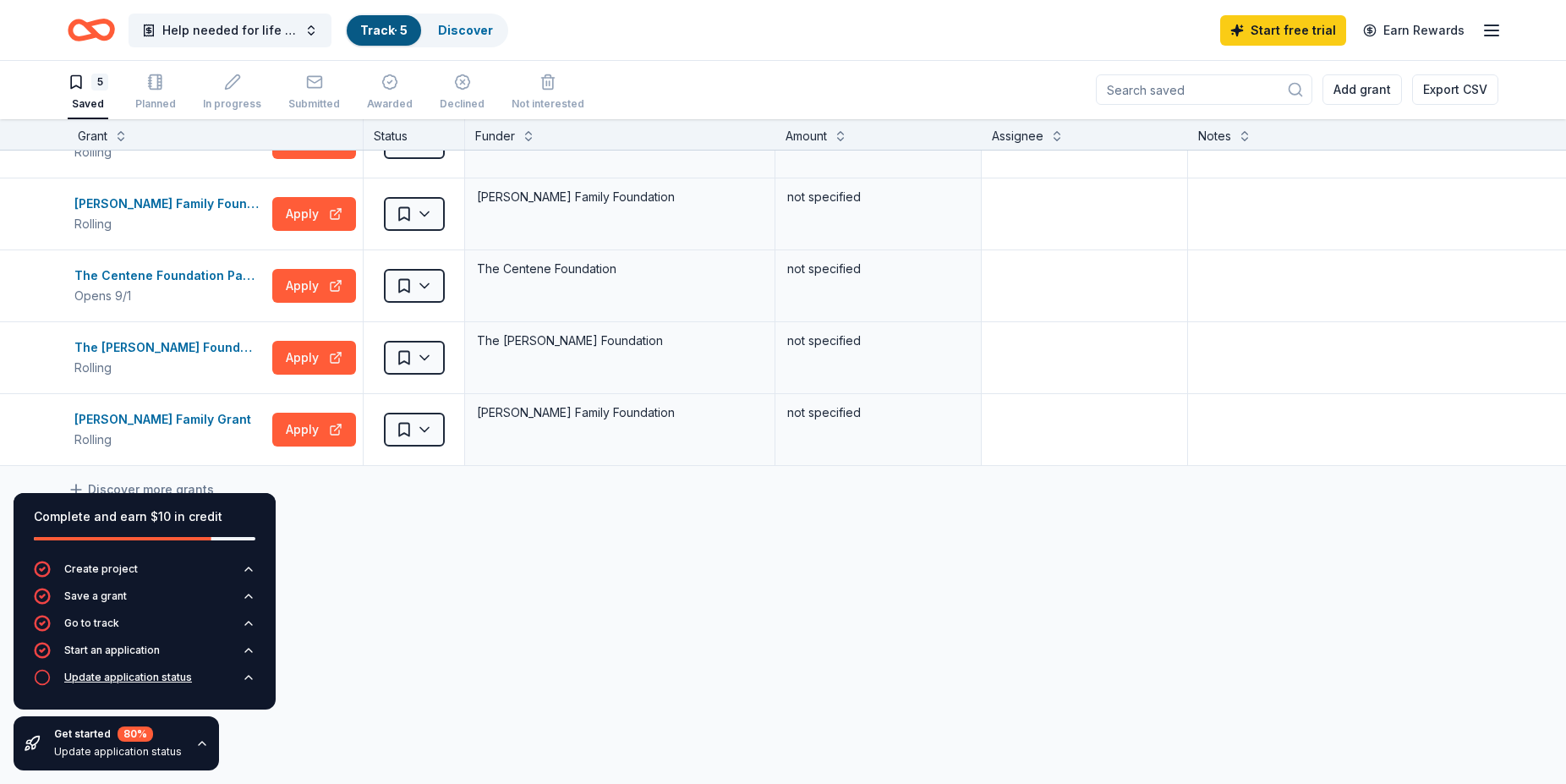
click at [126, 674] on div "Update application status" at bounding box center [128, 677] width 127 height 14
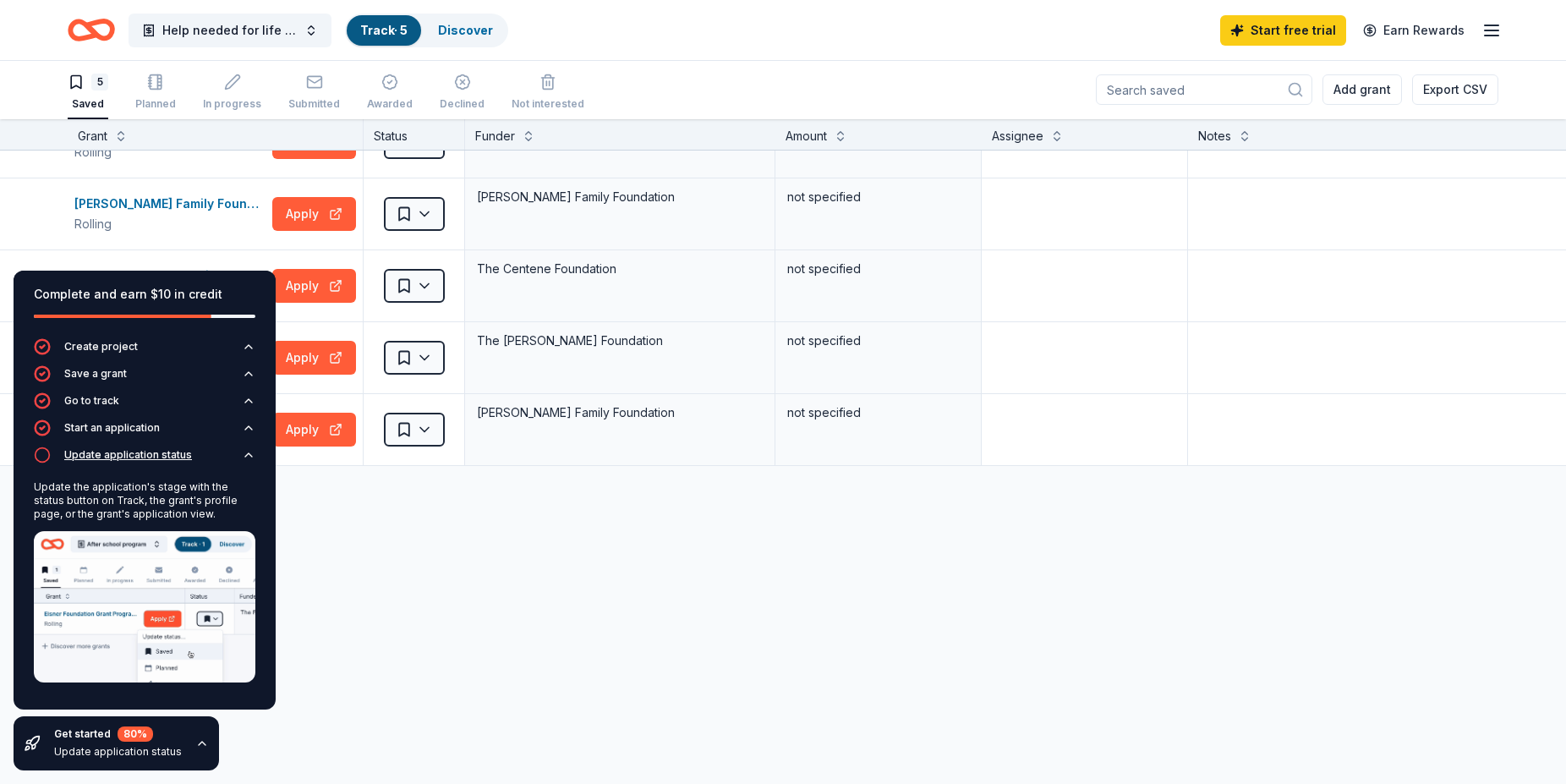
click at [40, 456] on icon "button" at bounding box center [41, 454] width 17 height 17
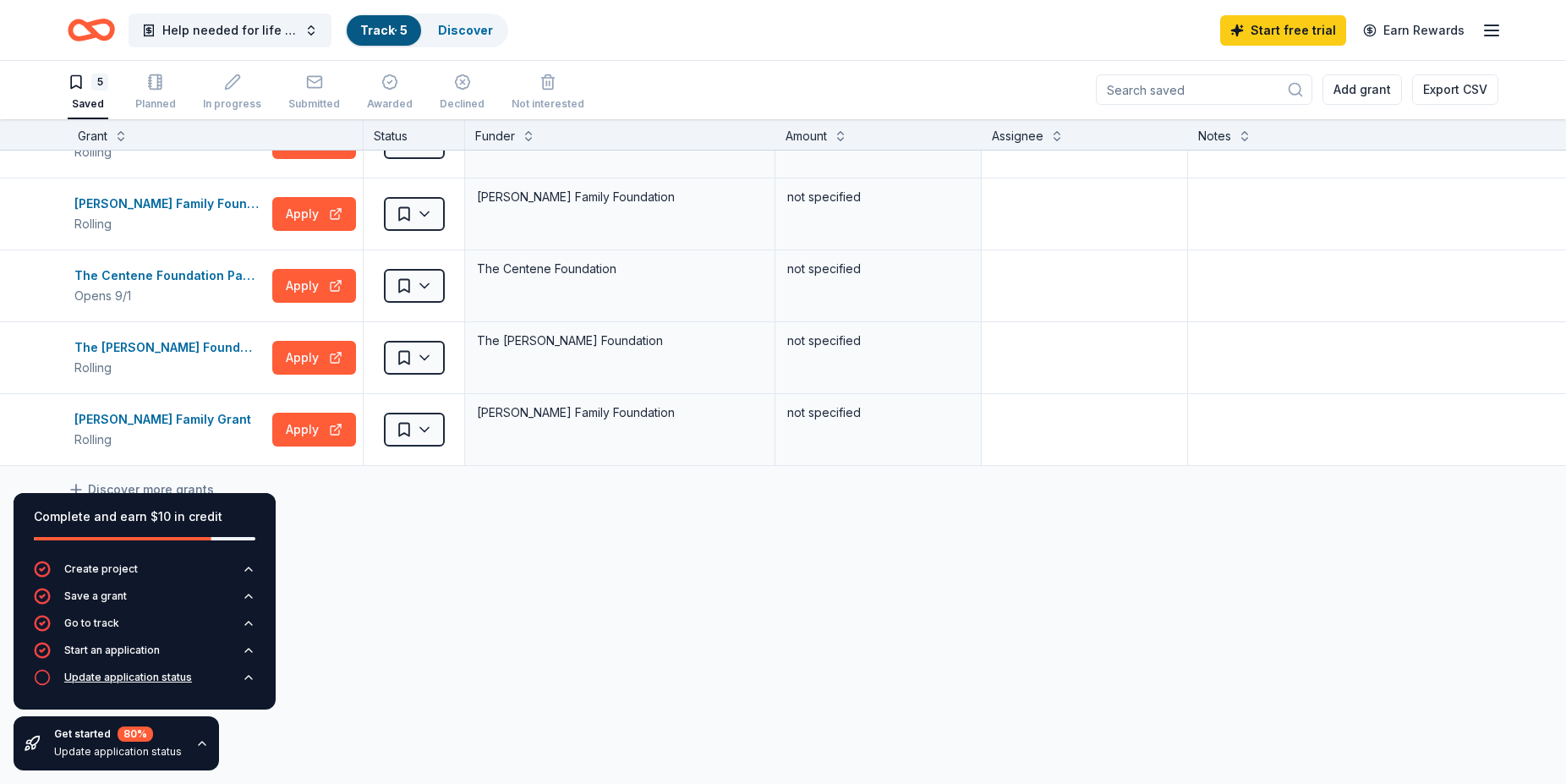
click at [119, 671] on div "Update application status" at bounding box center [128, 677] width 127 height 14
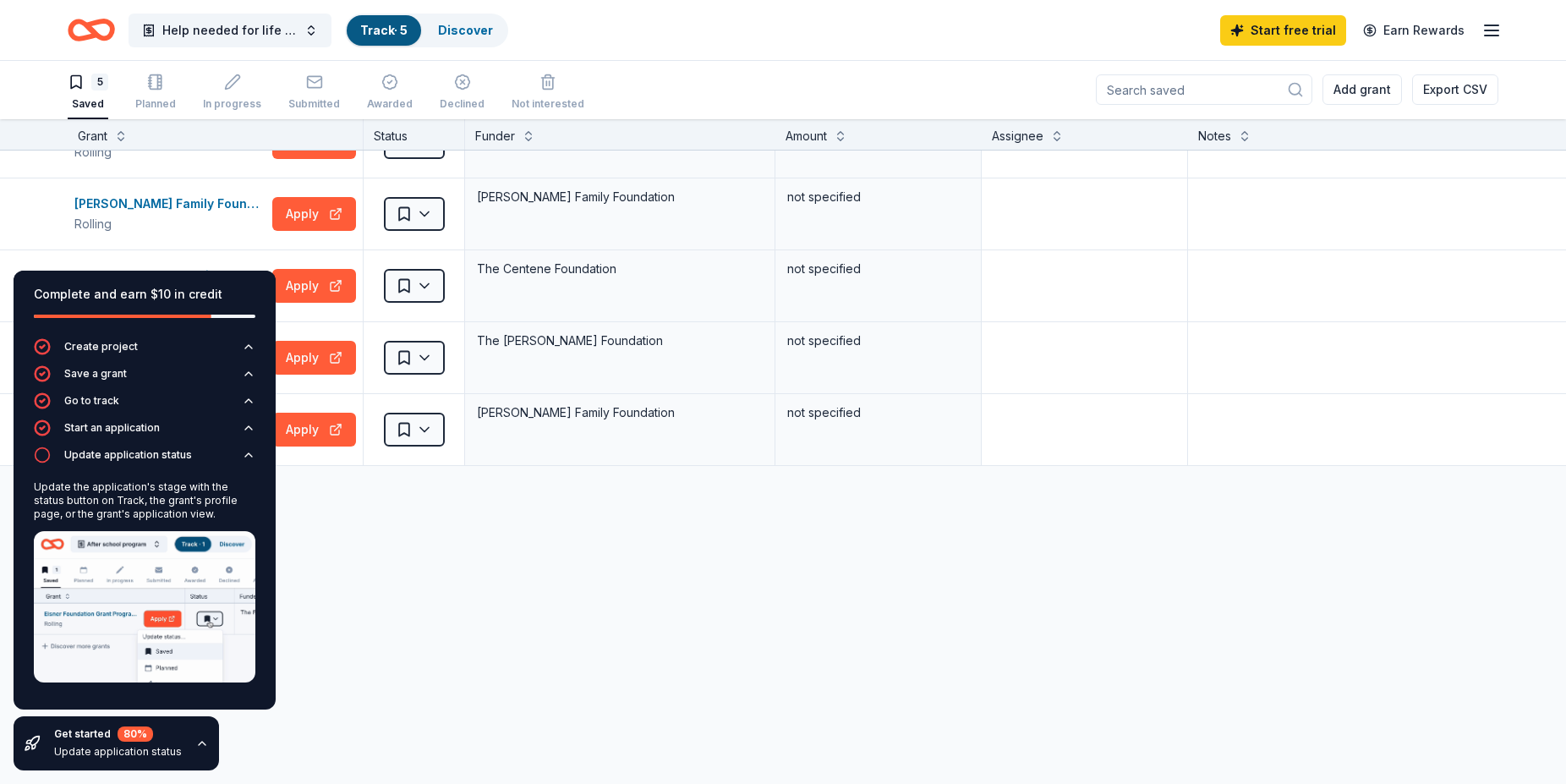
click at [196, 739] on icon "button" at bounding box center [202, 743] width 14 height 14
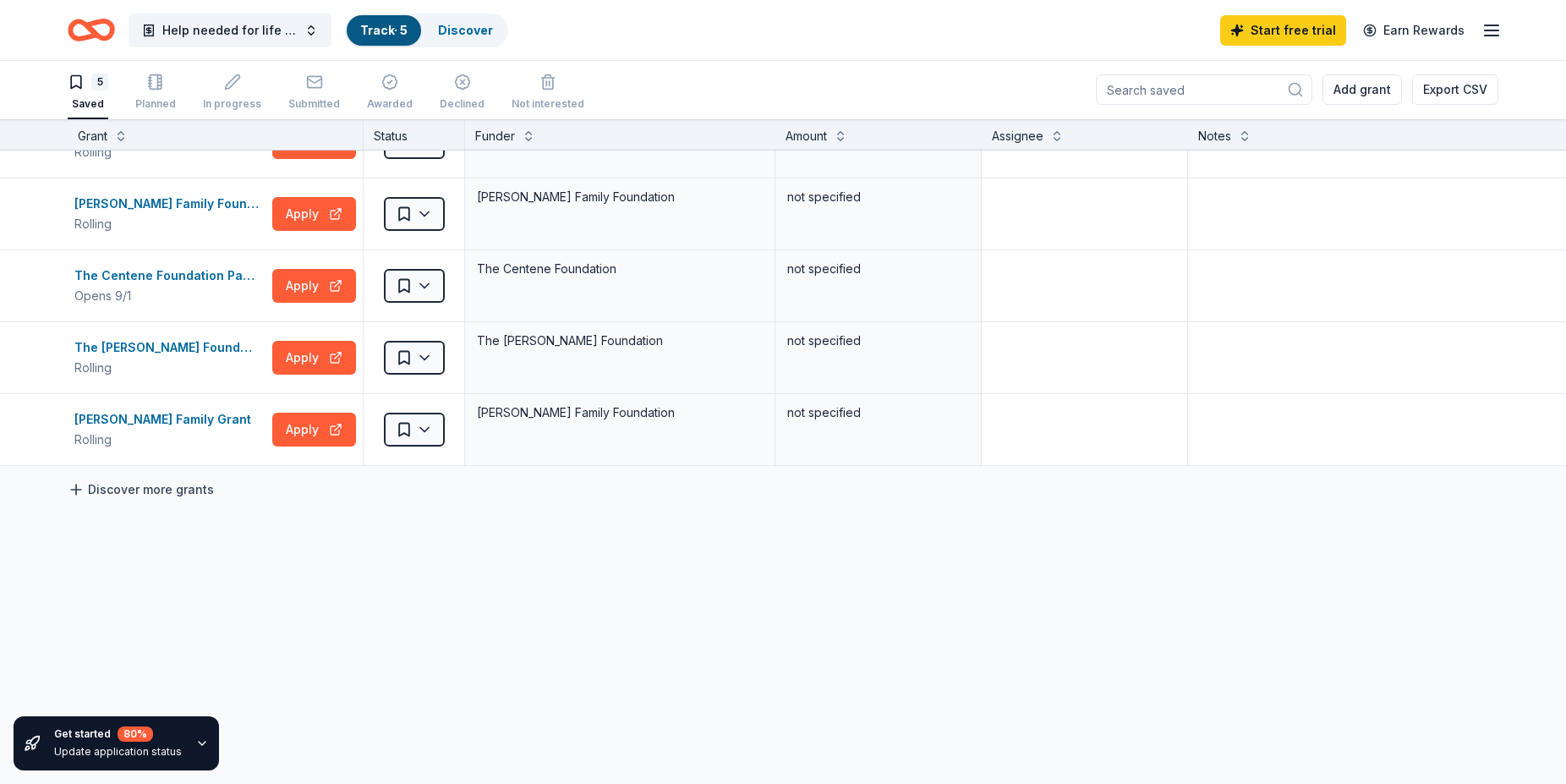
click at [179, 488] on link "Discover more grants" at bounding box center [140, 489] width 146 height 21
click at [75, 488] on icon at bounding box center [76, 489] width 17 height 17
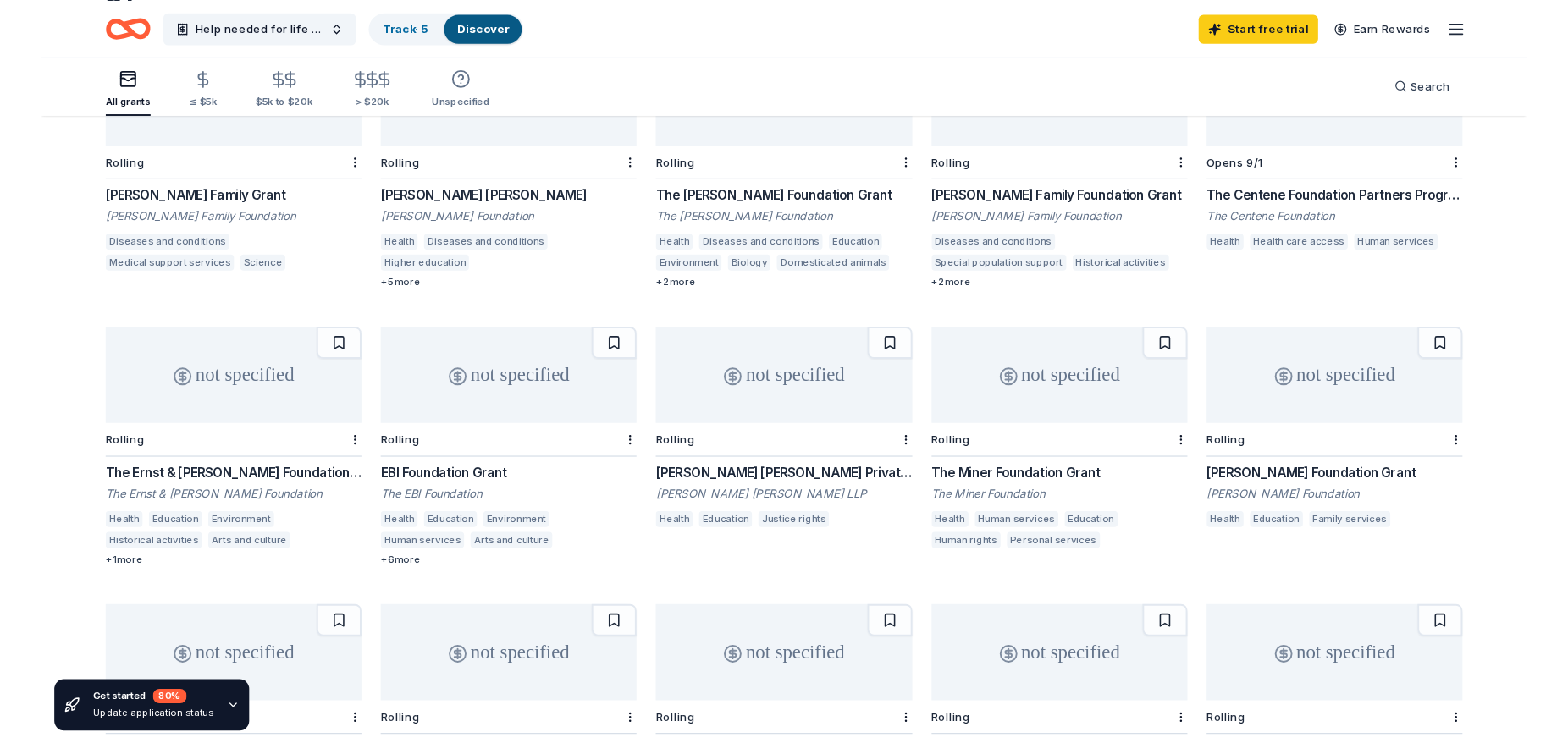
scroll to position [259, 0]
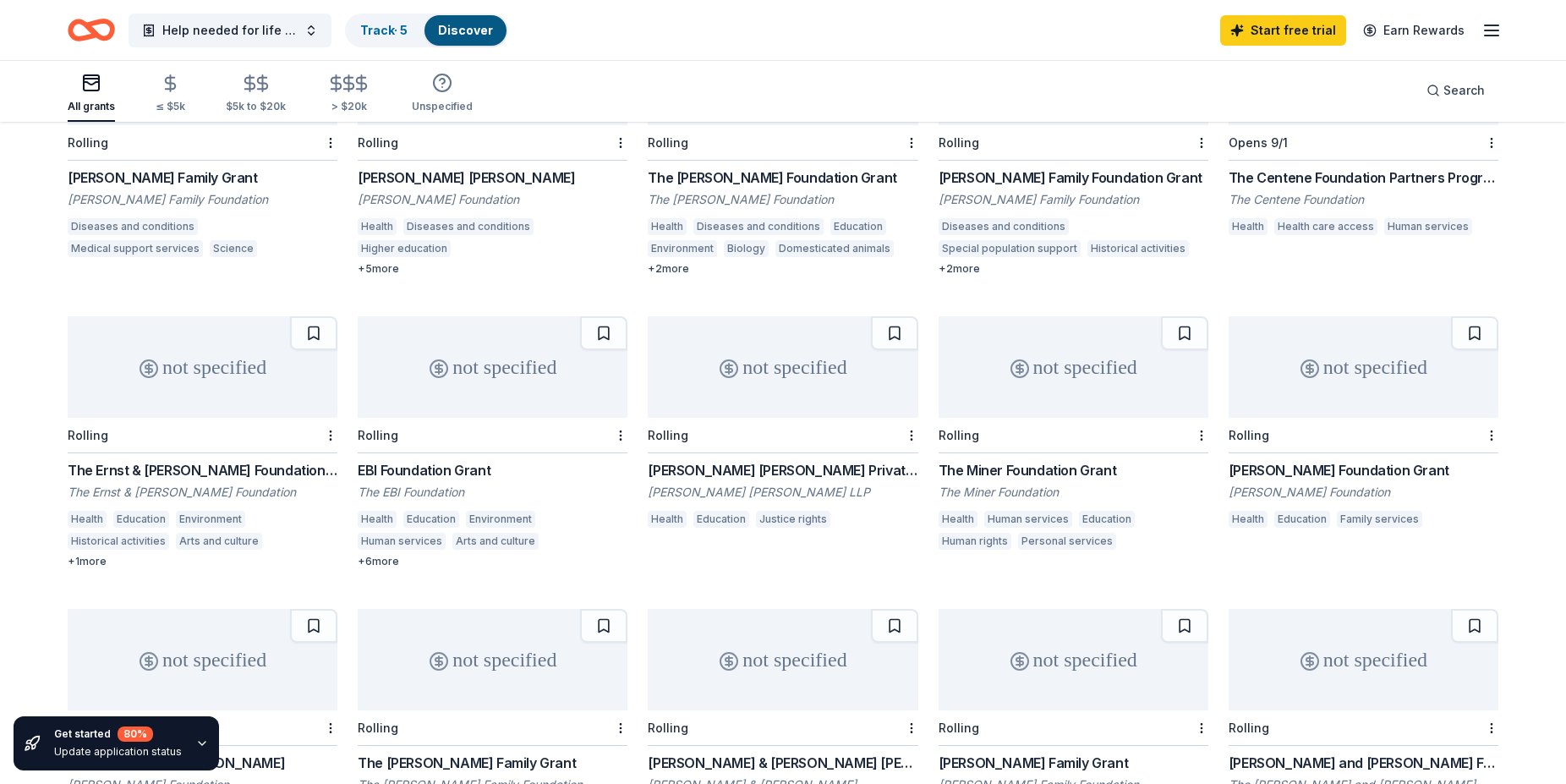
click at [168, 464] on div "The Ernst & [PERSON_NAME] Foundation Grant" at bounding box center [202, 469] width 270 height 21
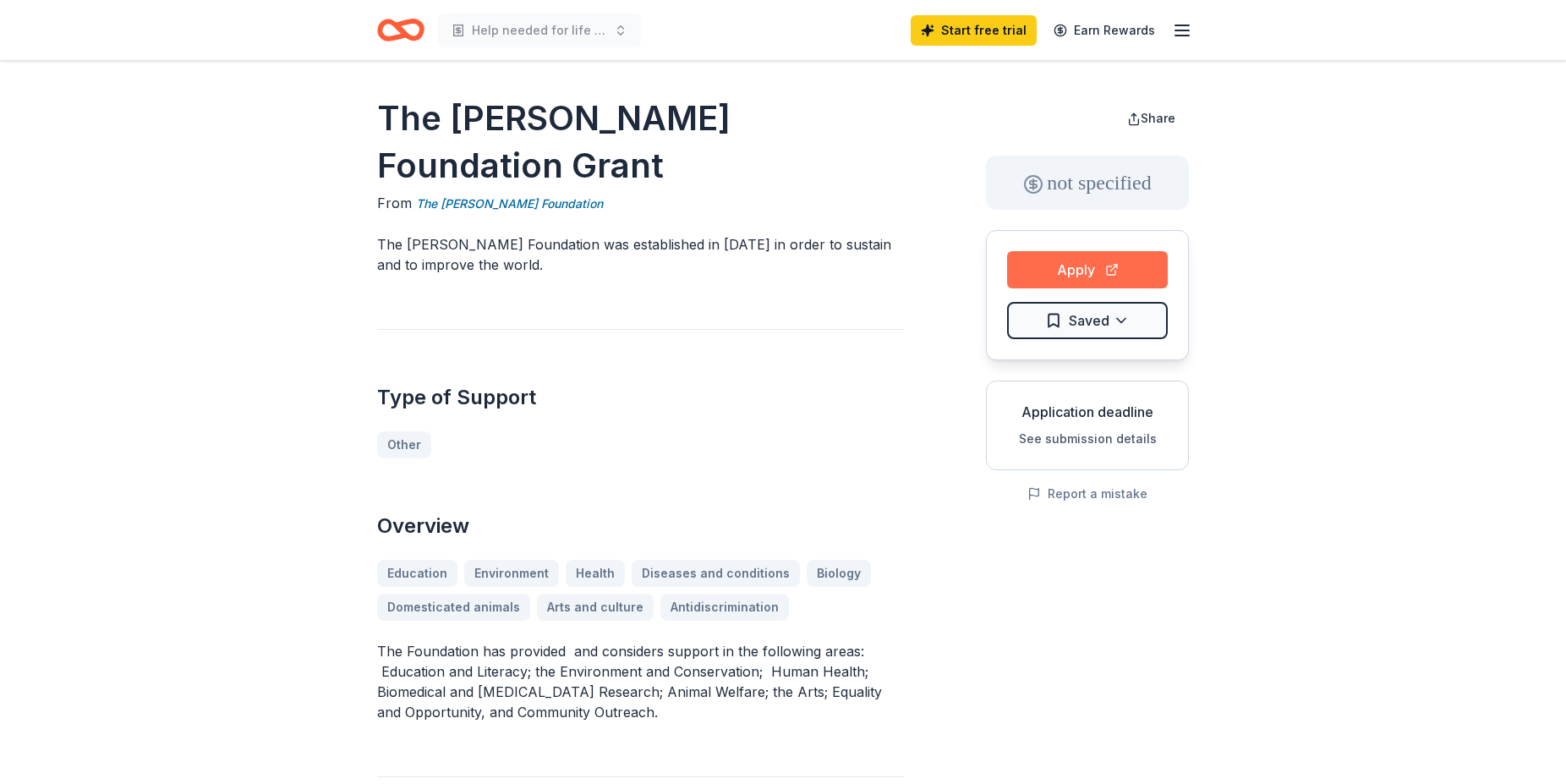
click at [1075, 267] on button "Apply" at bounding box center [1087, 270] width 161 height 37
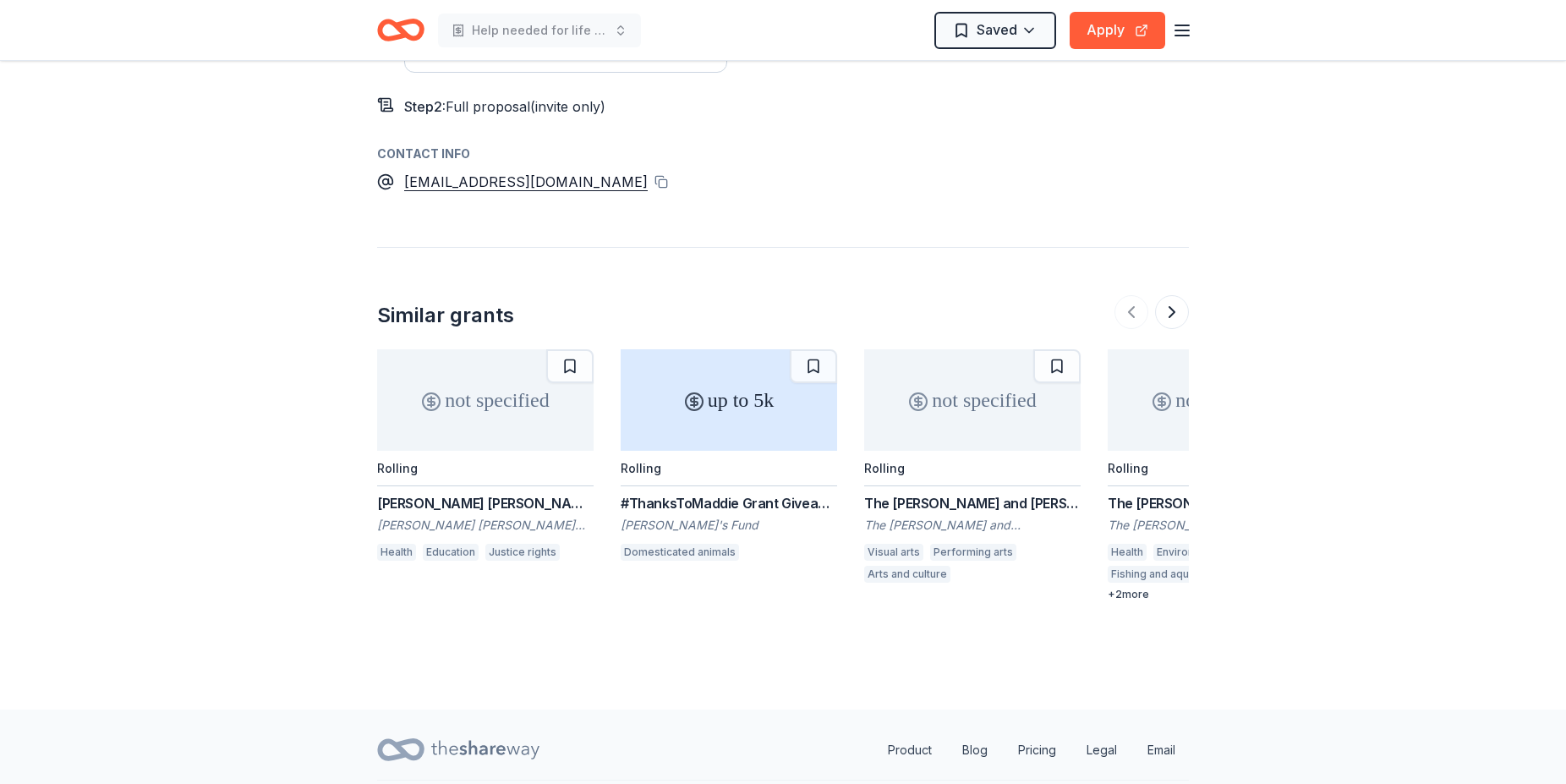
scroll to position [1328, 0]
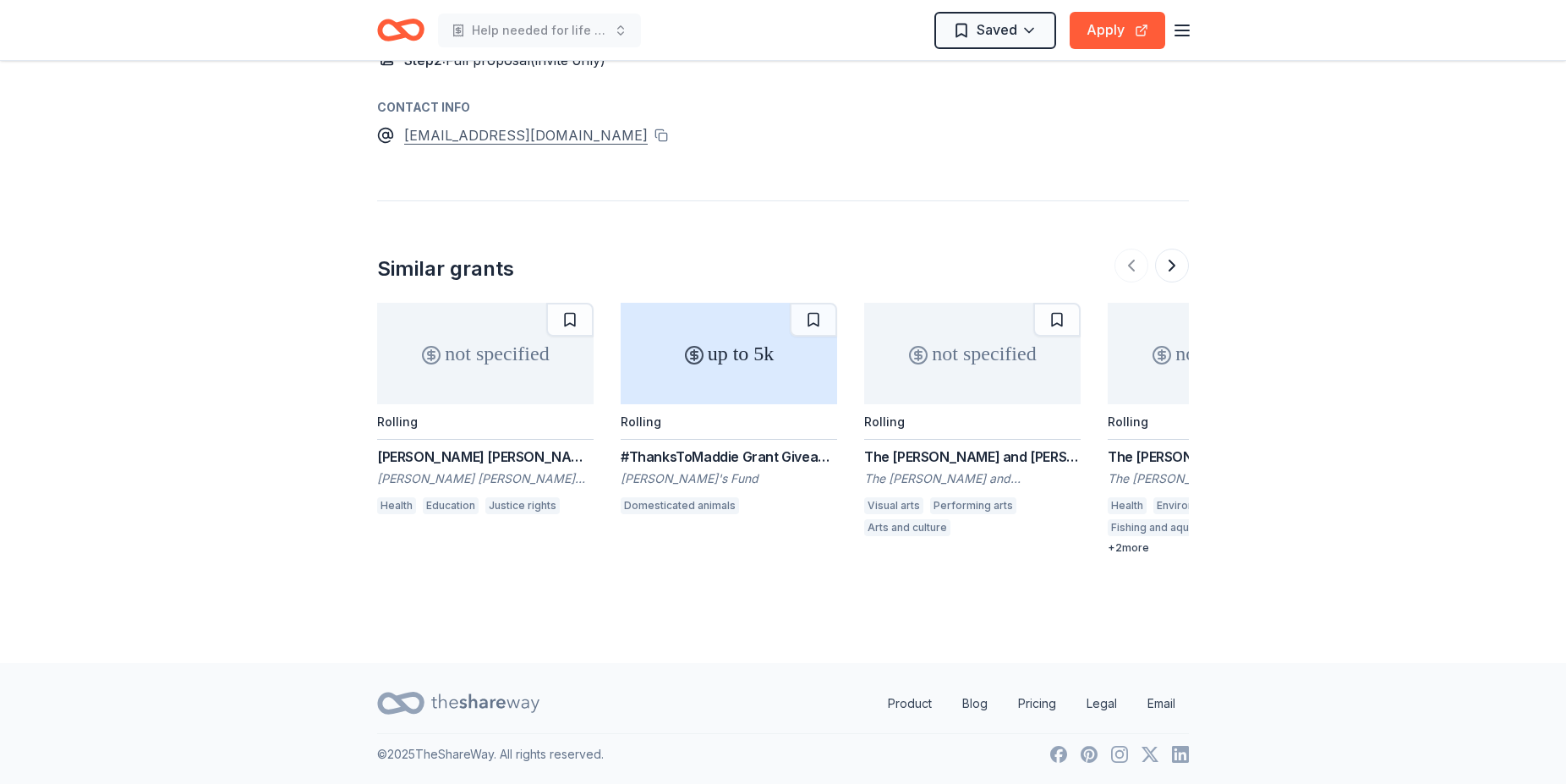
drag, startPoint x: 428, startPoint y: 134, endPoint x: 527, endPoint y: 133, distance: 99.0
click at [423, 134] on div "vandeventerfoundation@gmail.com" at bounding box center [526, 135] width 243 height 22
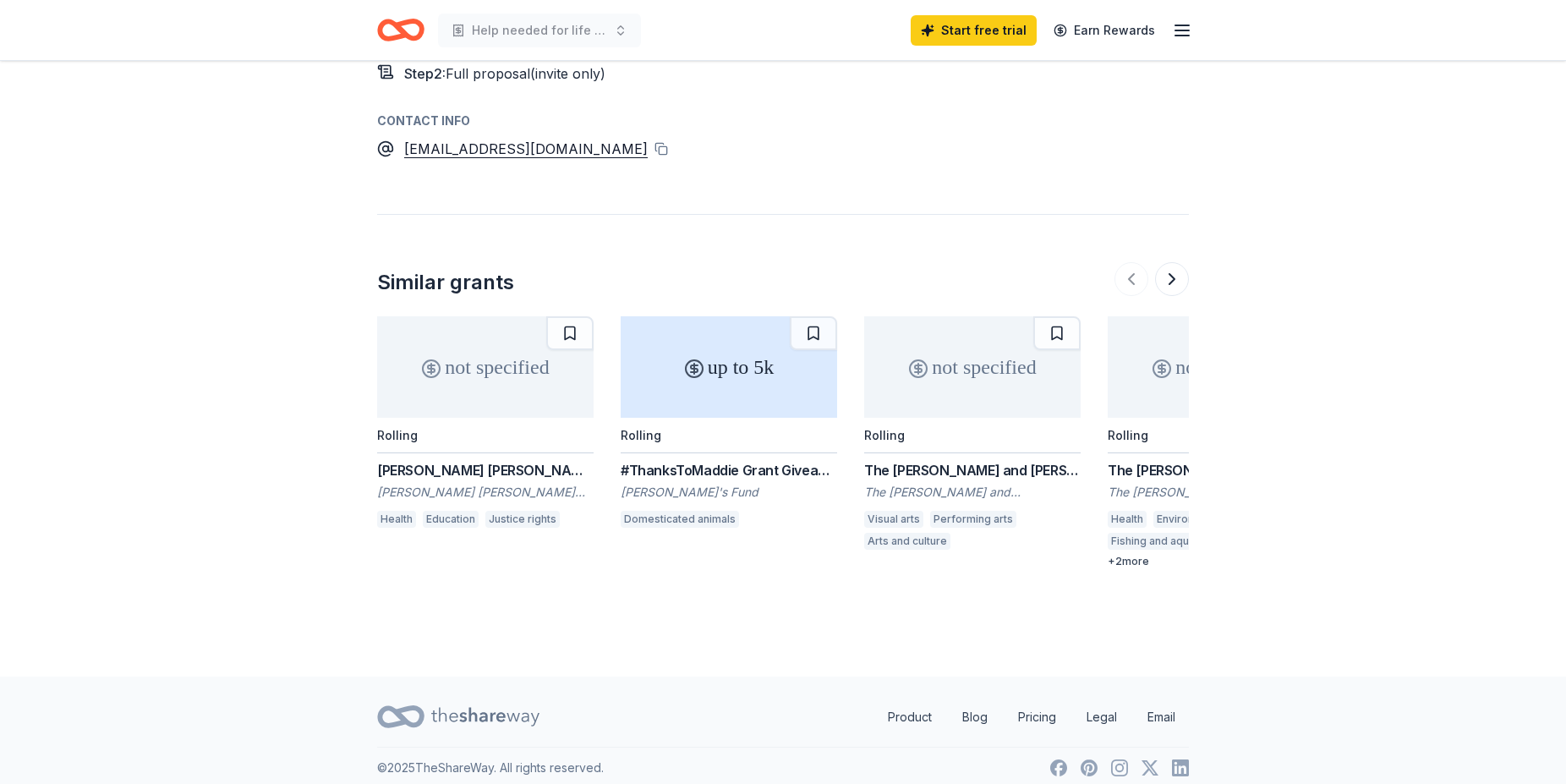
scroll to position [1314, 0]
drag, startPoint x: 411, startPoint y: 136, endPoint x: 594, endPoint y: 144, distance: 183.2
click at [594, 144] on div "Contact info vandeventerfoundation@gmail.com" at bounding box center [783, 135] width 812 height 49
click at [455, 148] on div "vandeventerfoundation@gmail.com" at bounding box center [526, 149] width 243 height 22
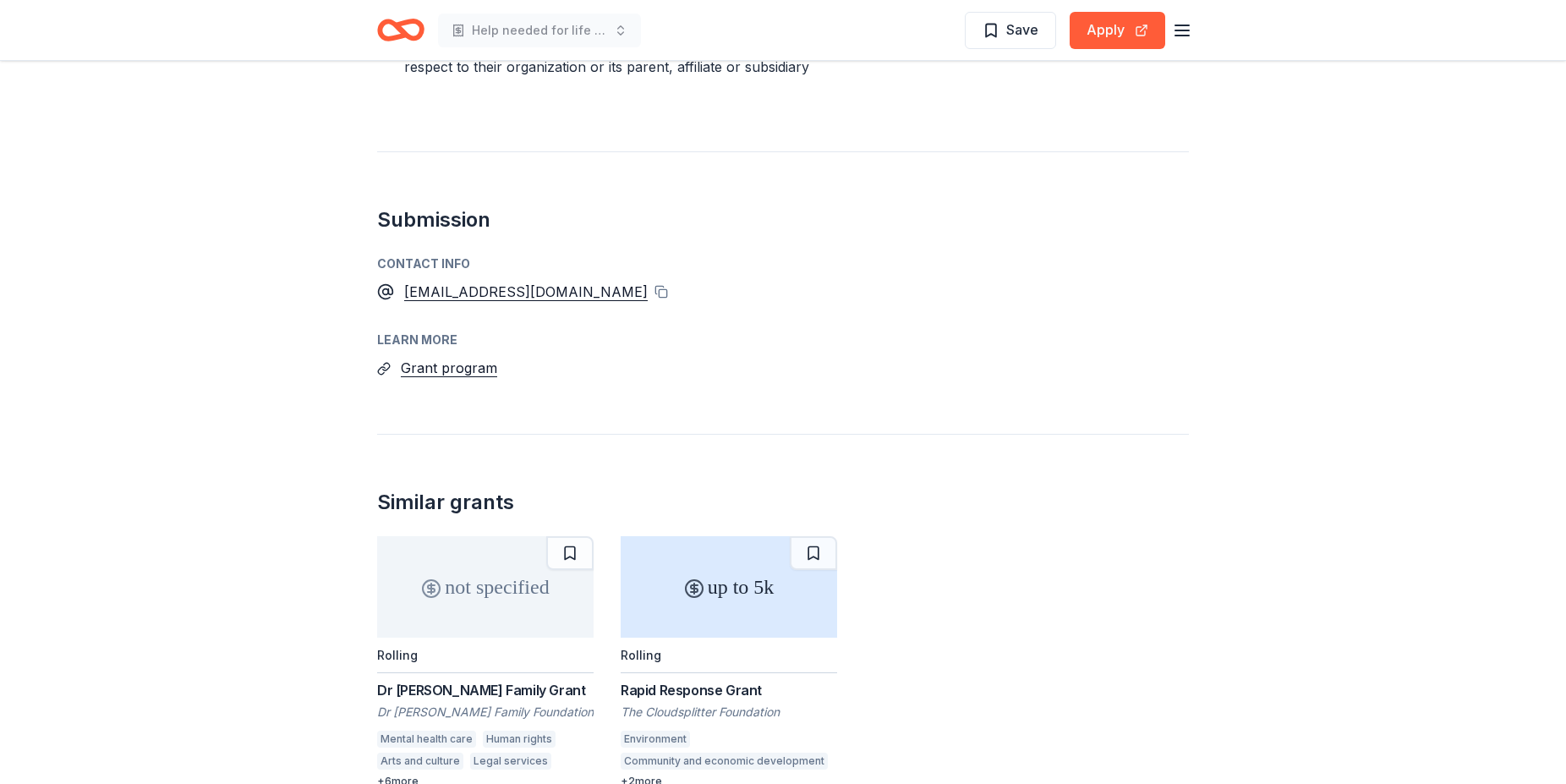
scroll to position [1256, 0]
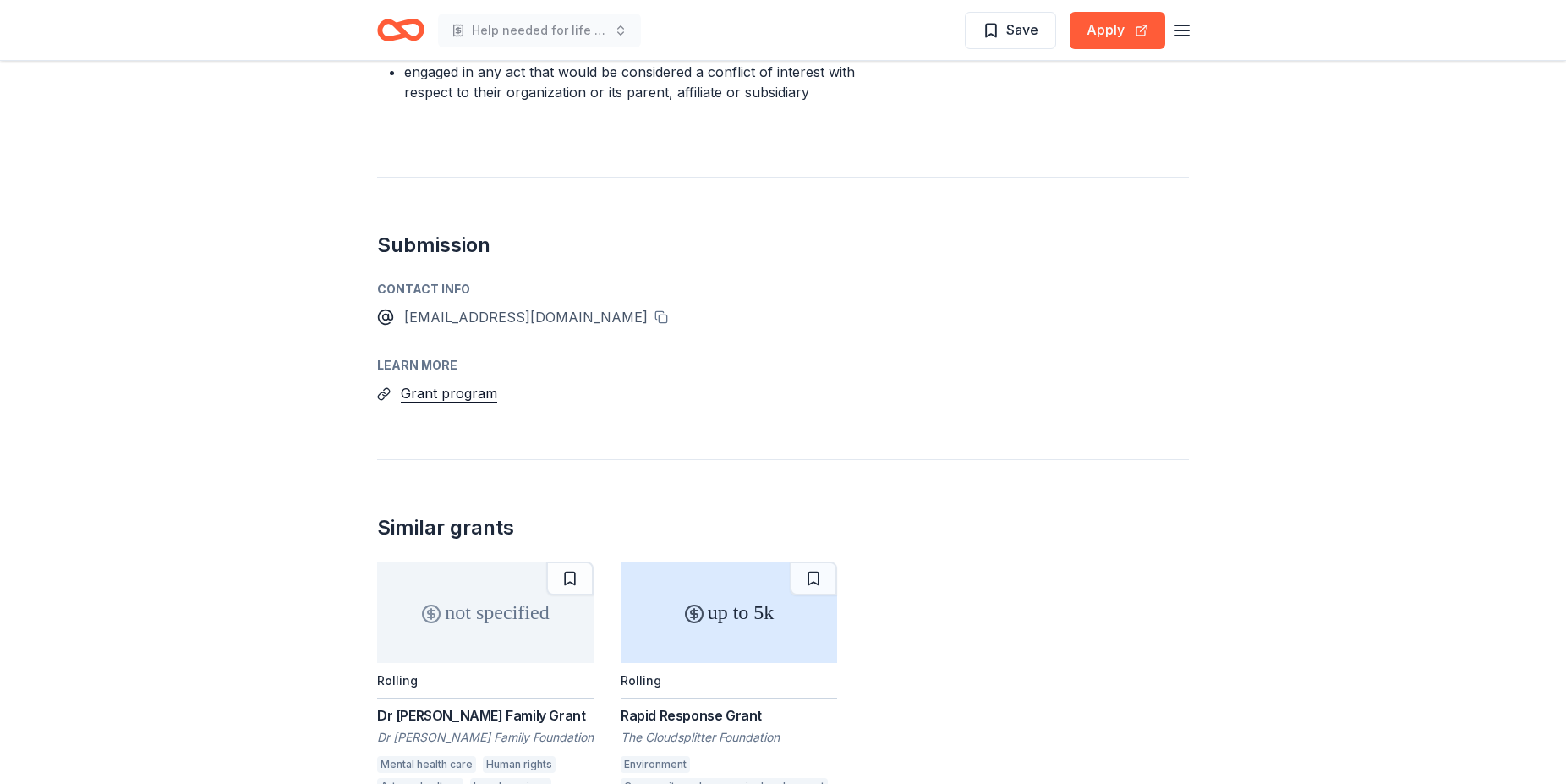
click at [439, 316] on div "[EMAIL_ADDRESS][DOMAIN_NAME]" at bounding box center [526, 317] width 243 height 22
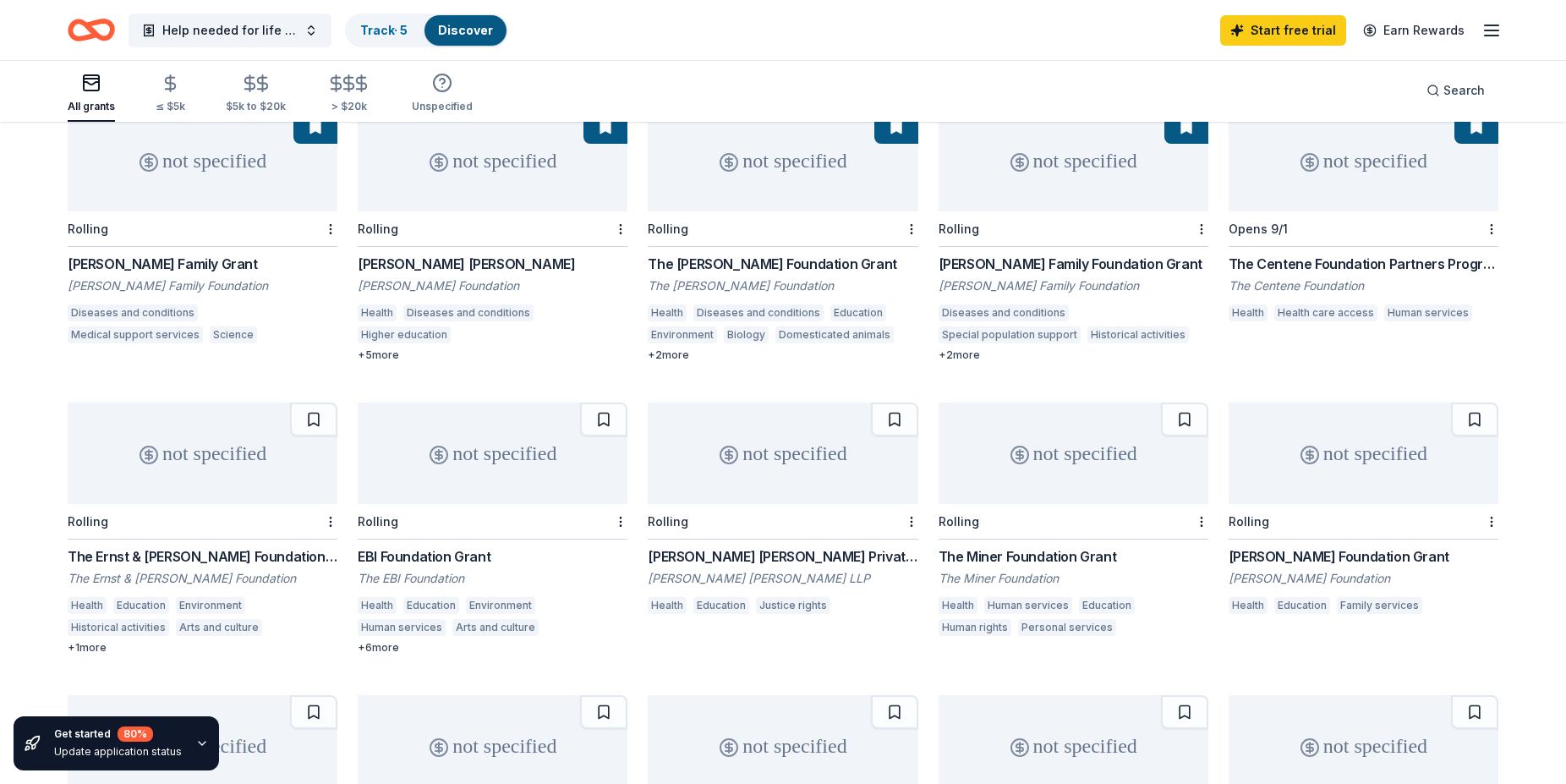
scroll to position [172, 0]
click at [115, 555] on div "The Ernst & [PERSON_NAME] Foundation Grant" at bounding box center [202, 556] width 270 height 21
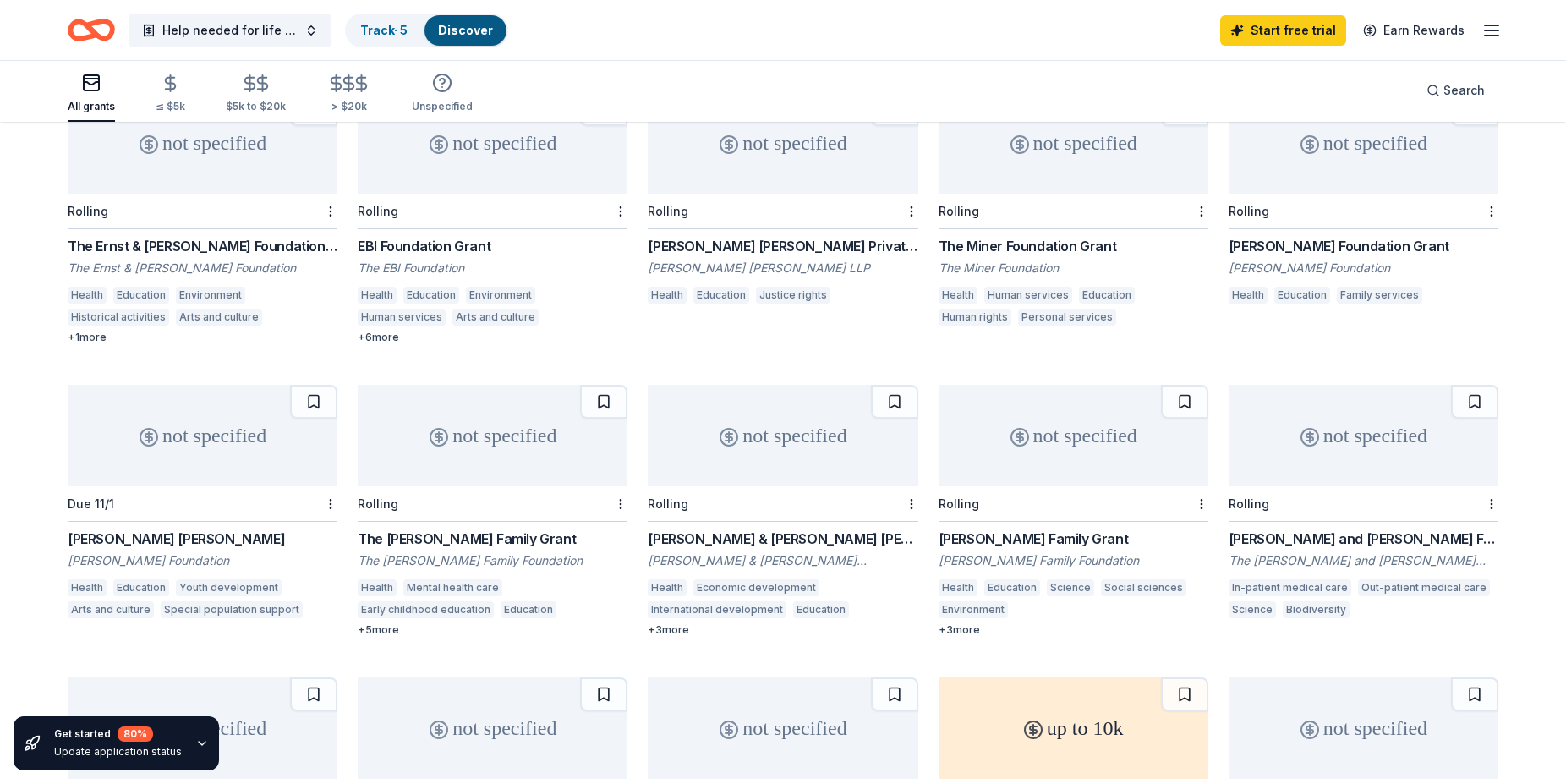
scroll to position [0, 0]
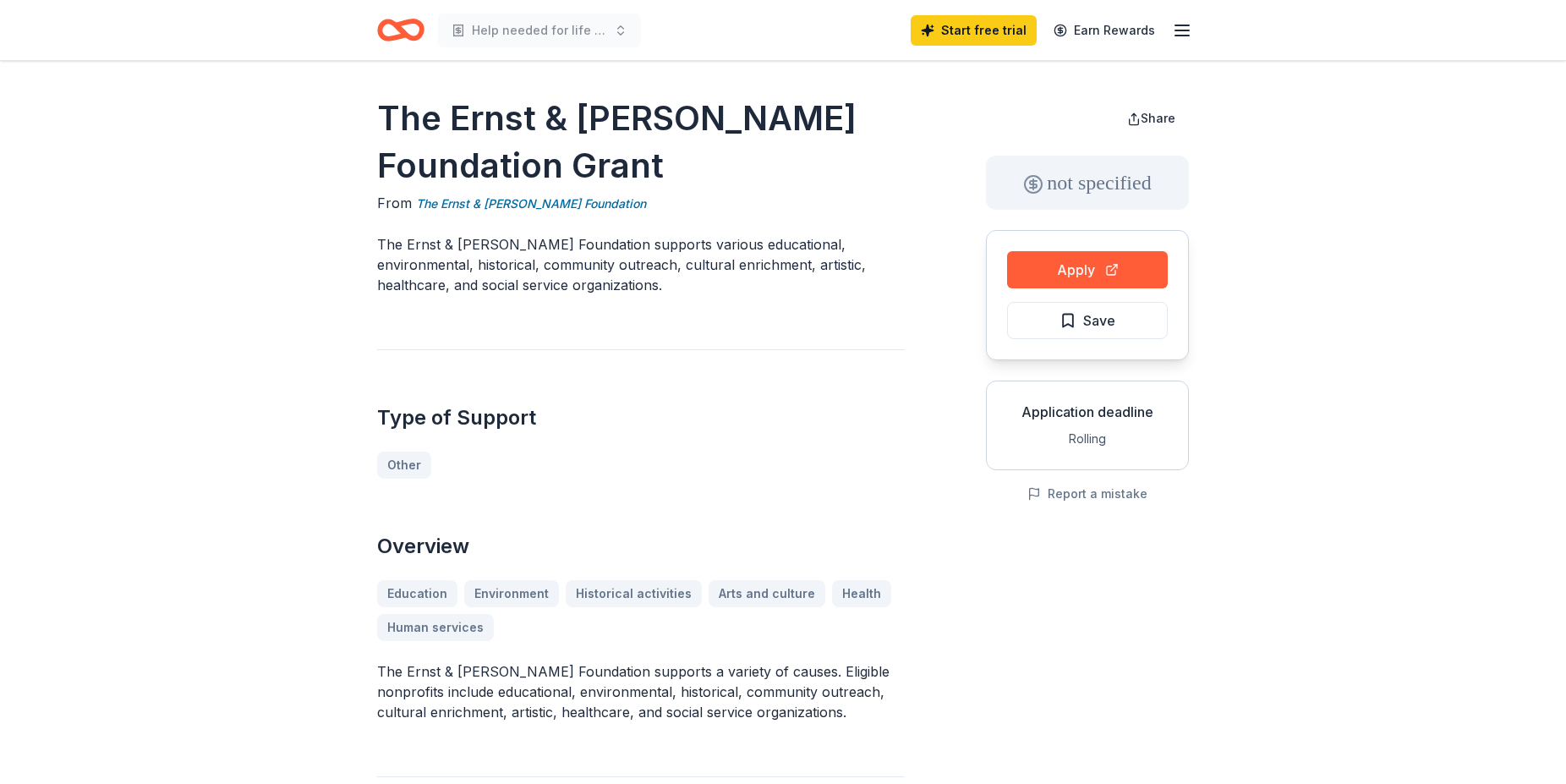
click at [483, 116] on h1 "The Ernst & [PERSON_NAME] Foundation Grant" at bounding box center [641, 142] width 528 height 95
drag, startPoint x: 381, startPoint y: 111, endPoint x: 661, endPoint y: 170, distance: 286.1
click at [661, 170] on h1 "The Ernst & [PERSON_NAME] Foundation Grant" at bounding box center [641, 142] width 528 height 95
drag, startPoint x: 416, startPoint y: 192, endPoint x: 516, endPoint y: 200, distance: 100.3
click at [516, 200] on div "The Ernst & [PERSON_NAME] Foundation Grant From The Ernst & [PERSON_NAME] Found…" at bounding box center [641, 737] width 528 height 1284
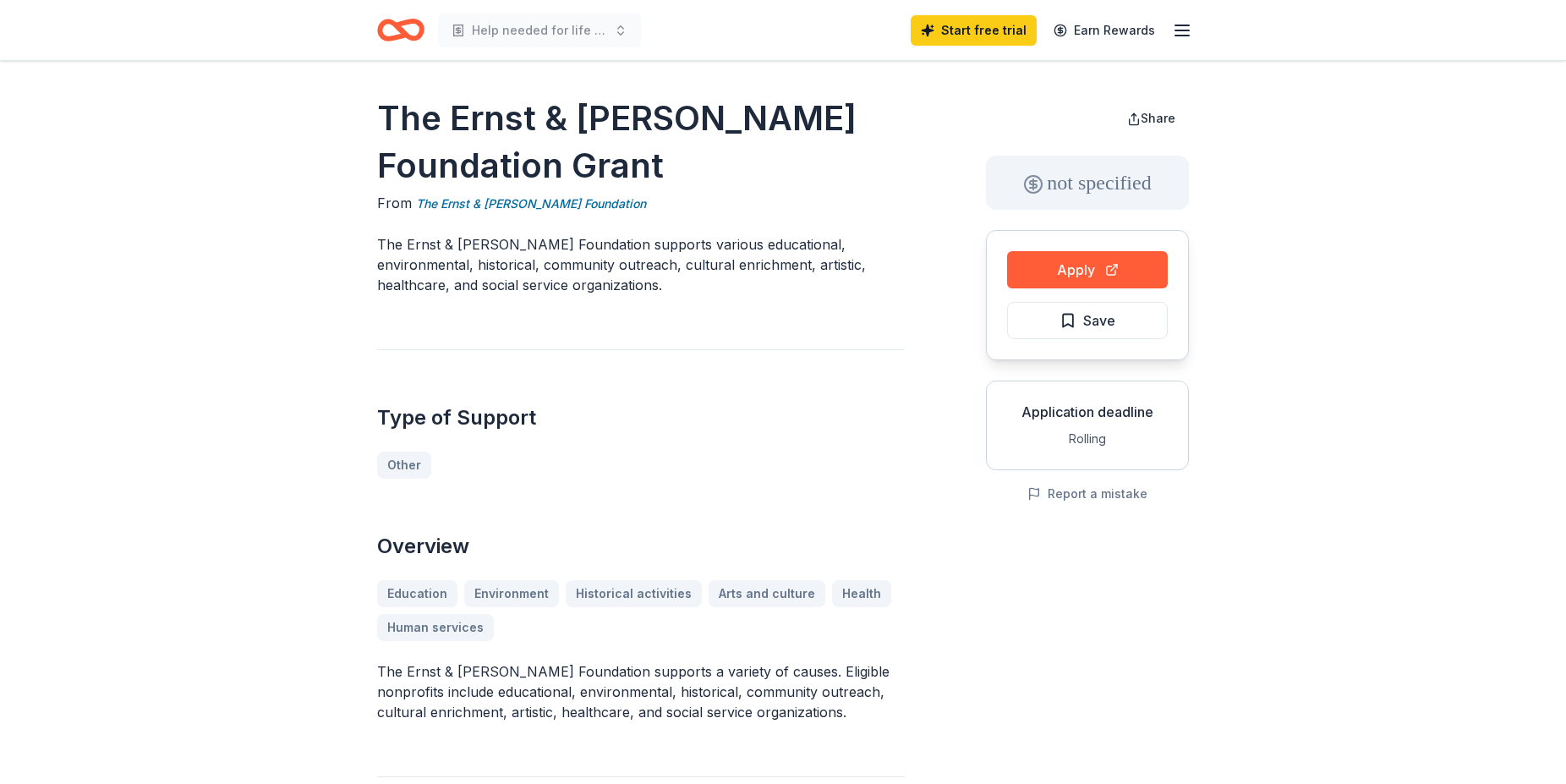
drag, startPoint x: 389, startPoint y: 90, endPoint x: 729, endPoint y: 122, distance: 341.5
drag, startPoint x: 387, startPoint y: 96, endPoint x: 694, endPoint y: 184, distance: 319.4
click at [694, 184] on h1 "The Ernst & [PERSON_NAME] Foundation Grant" at bounding box center [641, 142] width 528 height 95
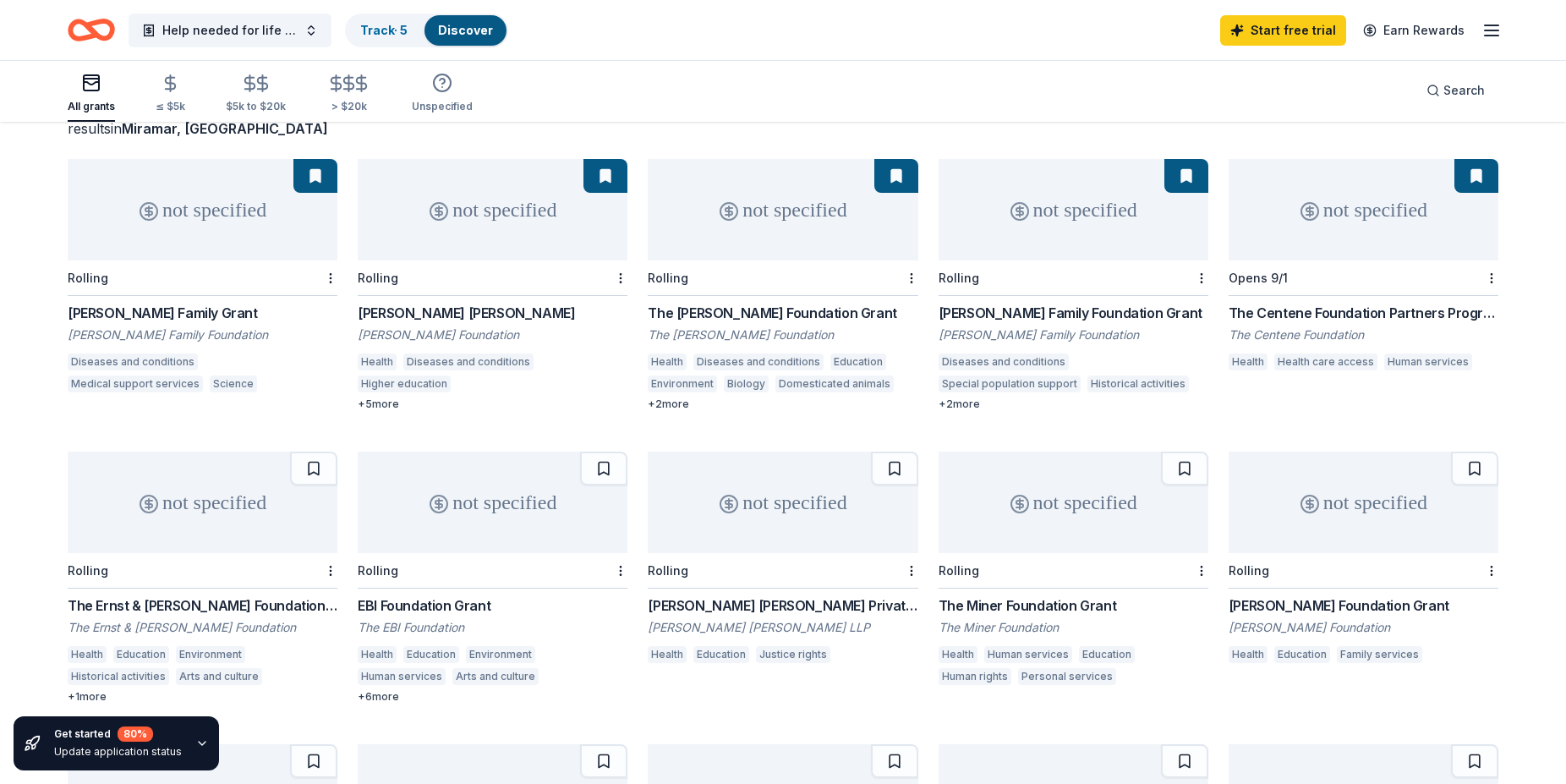
scroll to position [123, 0]
